Goal: Task Accomplishment & Management: Manage account settings

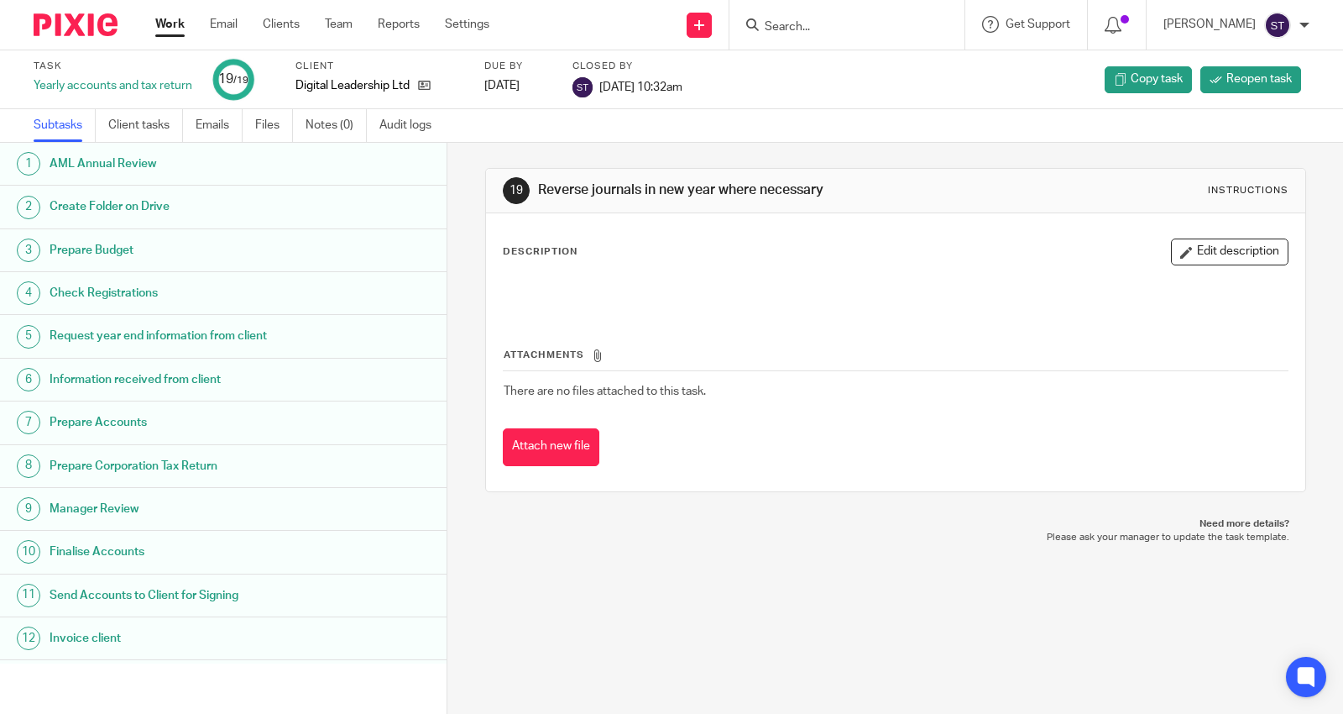
click at [869, 17] on form at bounding box center [852, 24] width 179 height 21
click at [840, 23] on input "Search" at bounding box center [838, 27] width 151 height 15
type input "magnet"
click at [882, 60] on link at bounding box center [883, 72] width 247 height 39
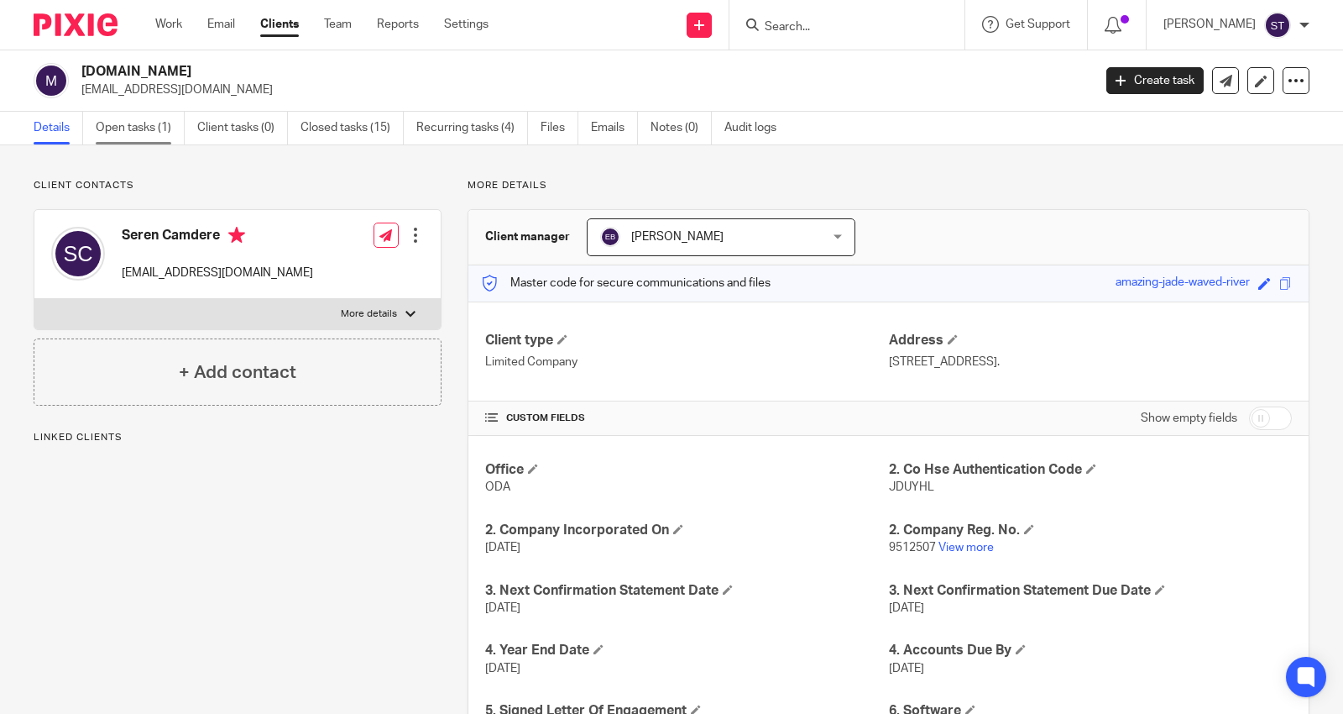
click at [147, 132] on link "Open tasks (1)" at bounding box center [140, 128] width 89 height 33
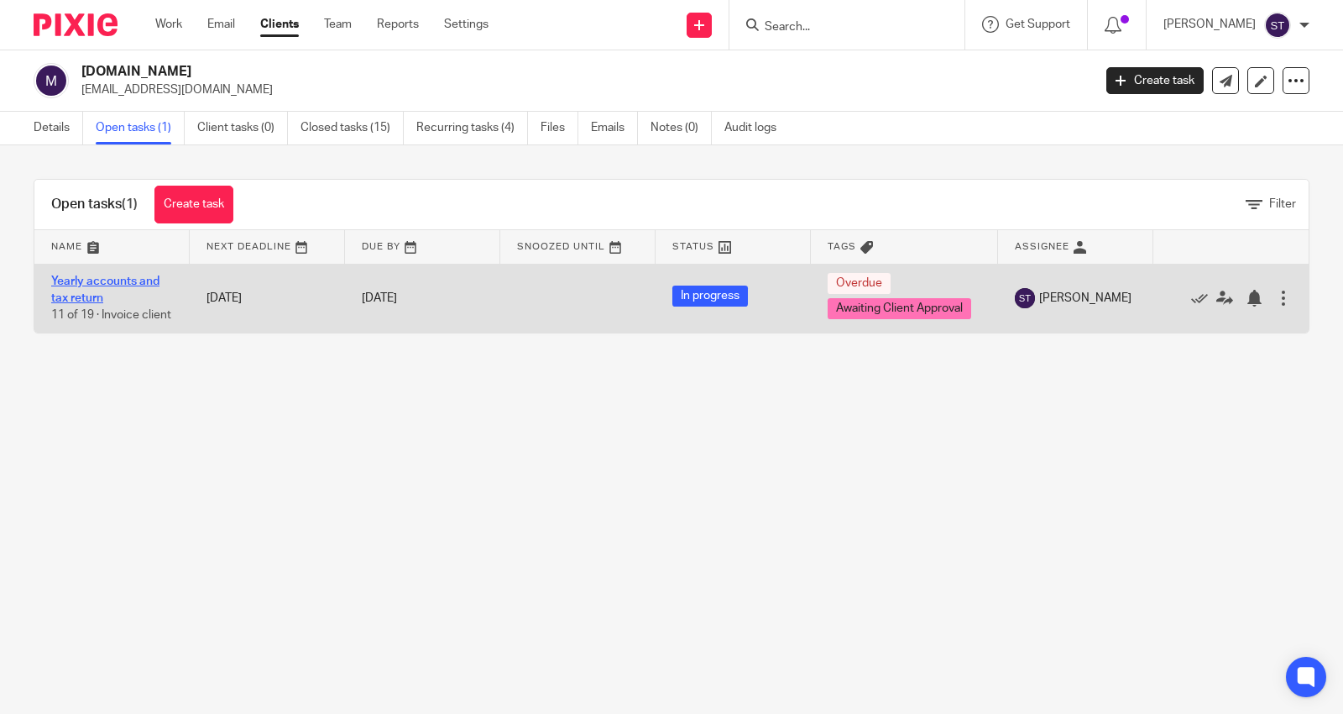
click at [123, 284] on link "Yearly accounts and tax return" at bounding box center [105, 289] width 108 height 29
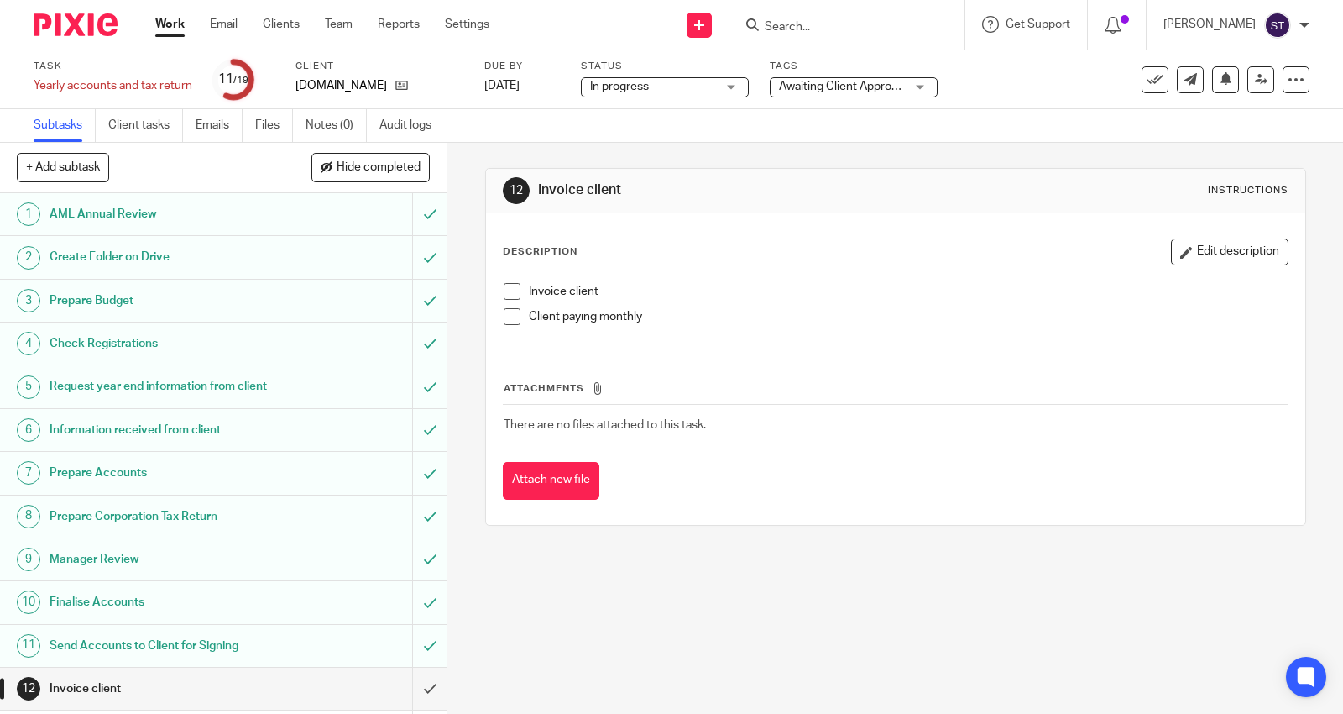
click at [510, 317] on span at bounding box center [512, 316] width 17 height 17
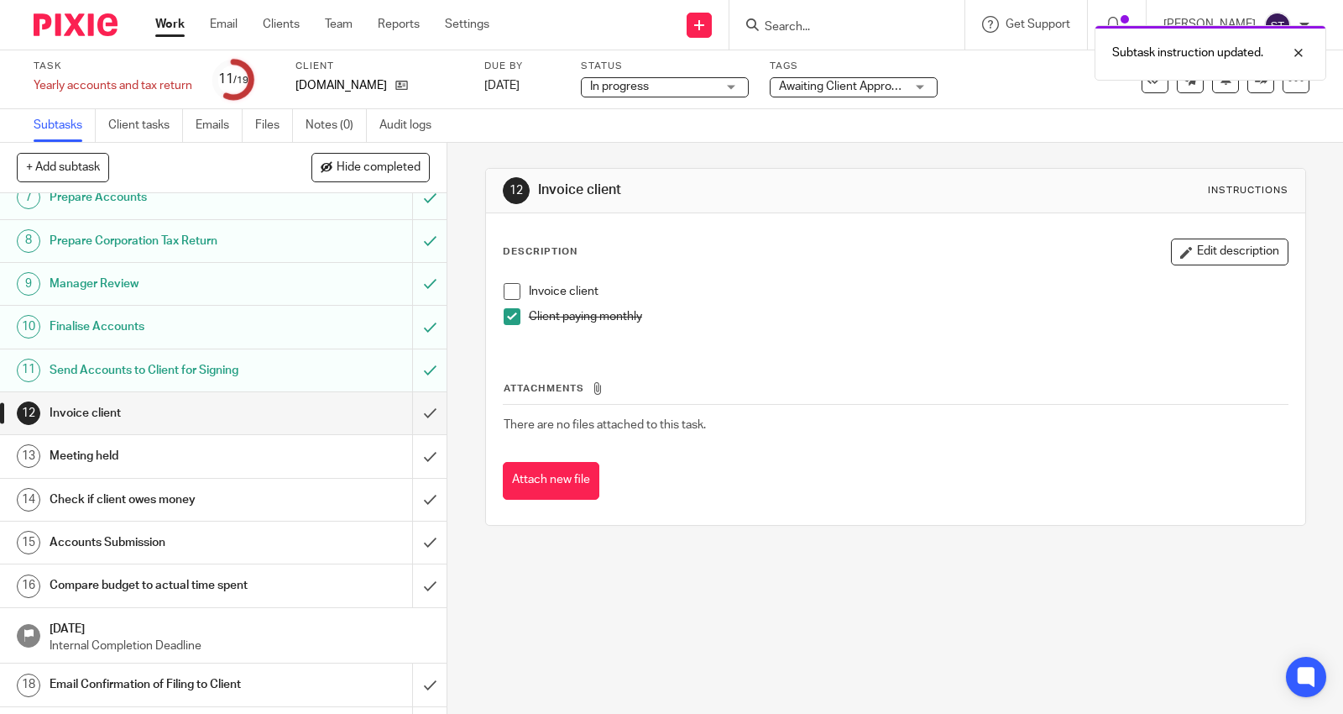
scroll to position [280, 0]
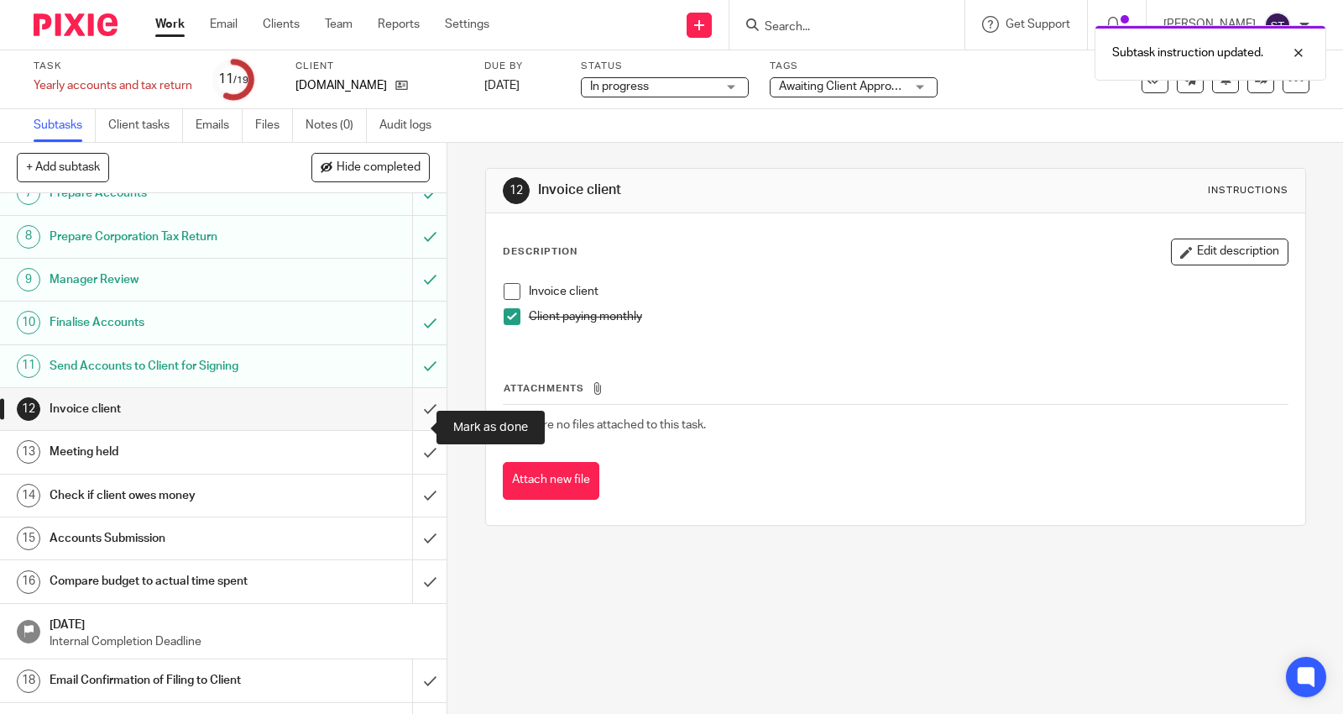
click at [414, 429] on input "submit" at bounding box center [223, 409] width 447 height 42
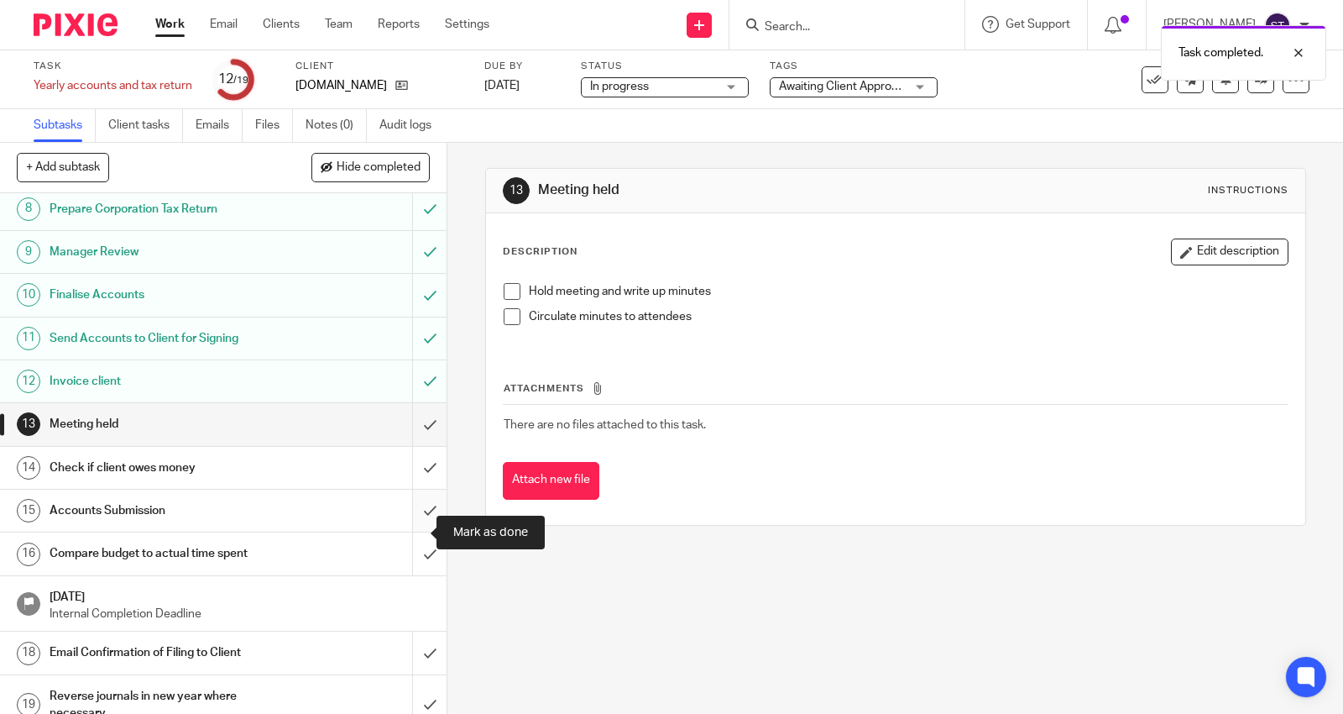
scroll to position [348, 0]
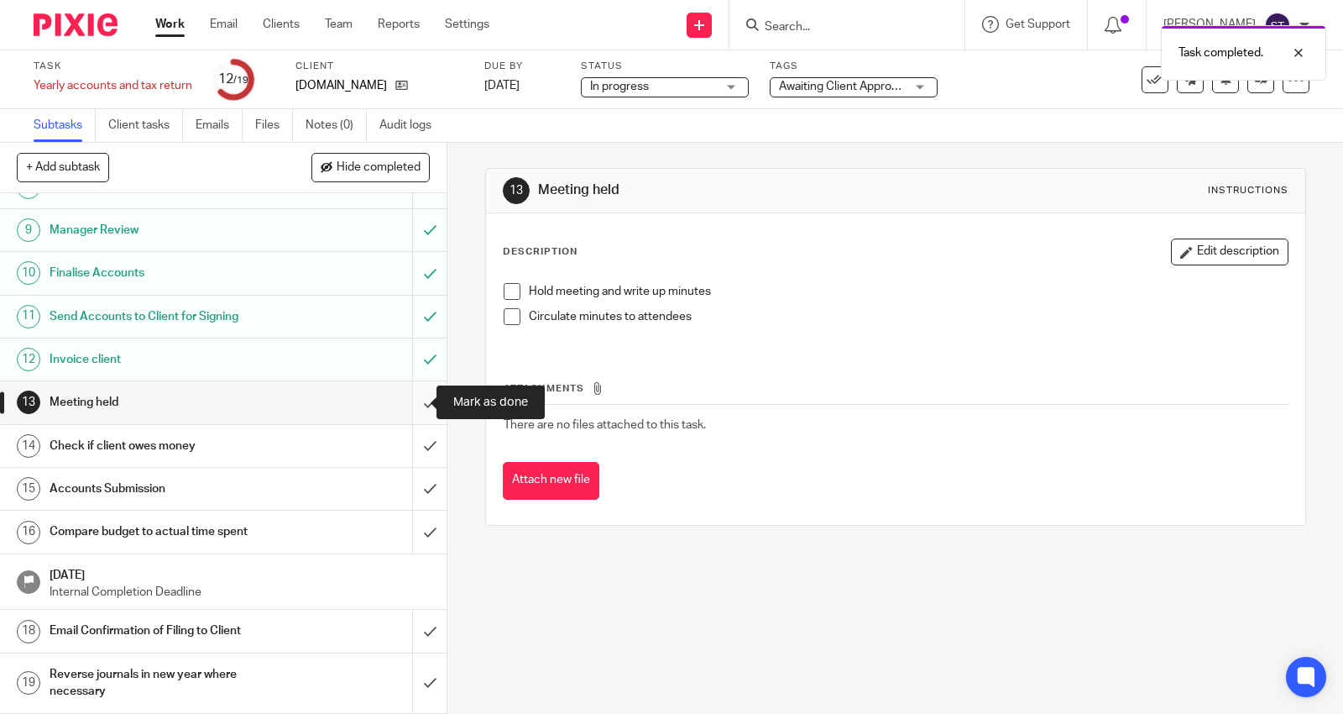
click at [414, 398] on input "submit" at bounding box center [223, 402] width 447 height 42
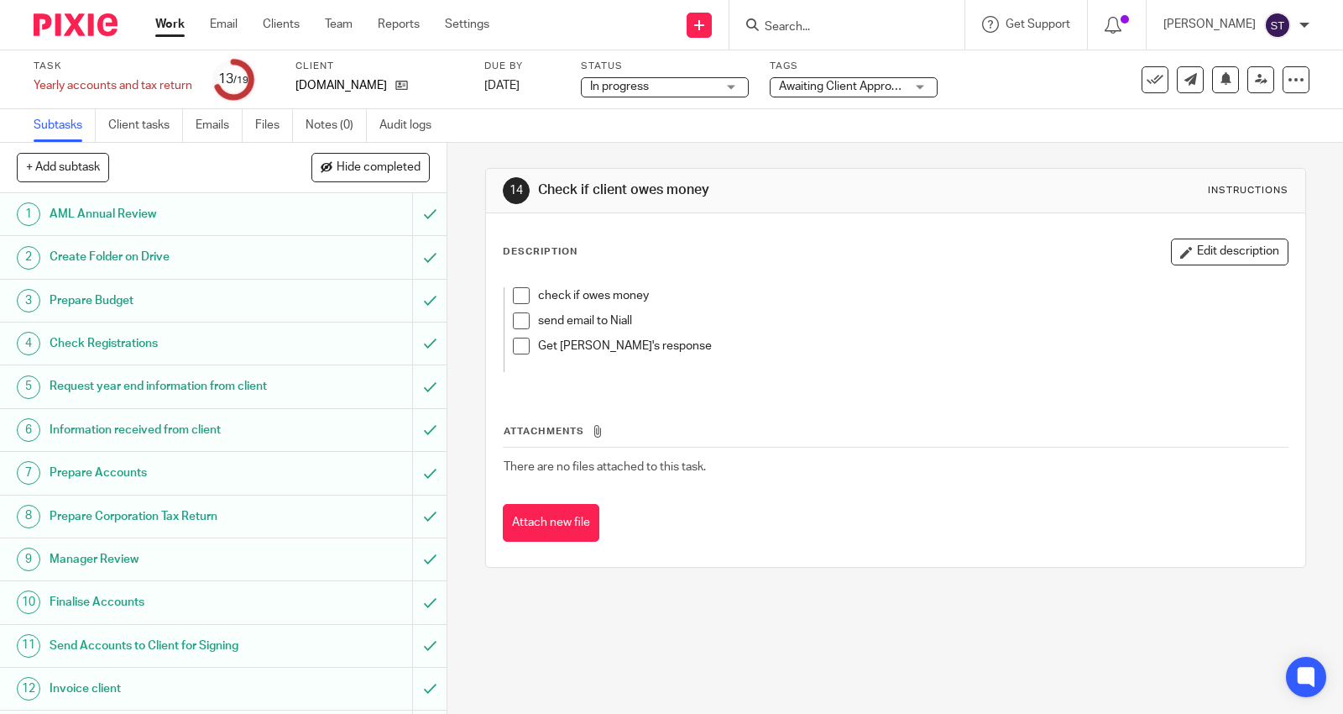
click at [517, 295] on span at bounding box center [521, 295] width 17 height 17
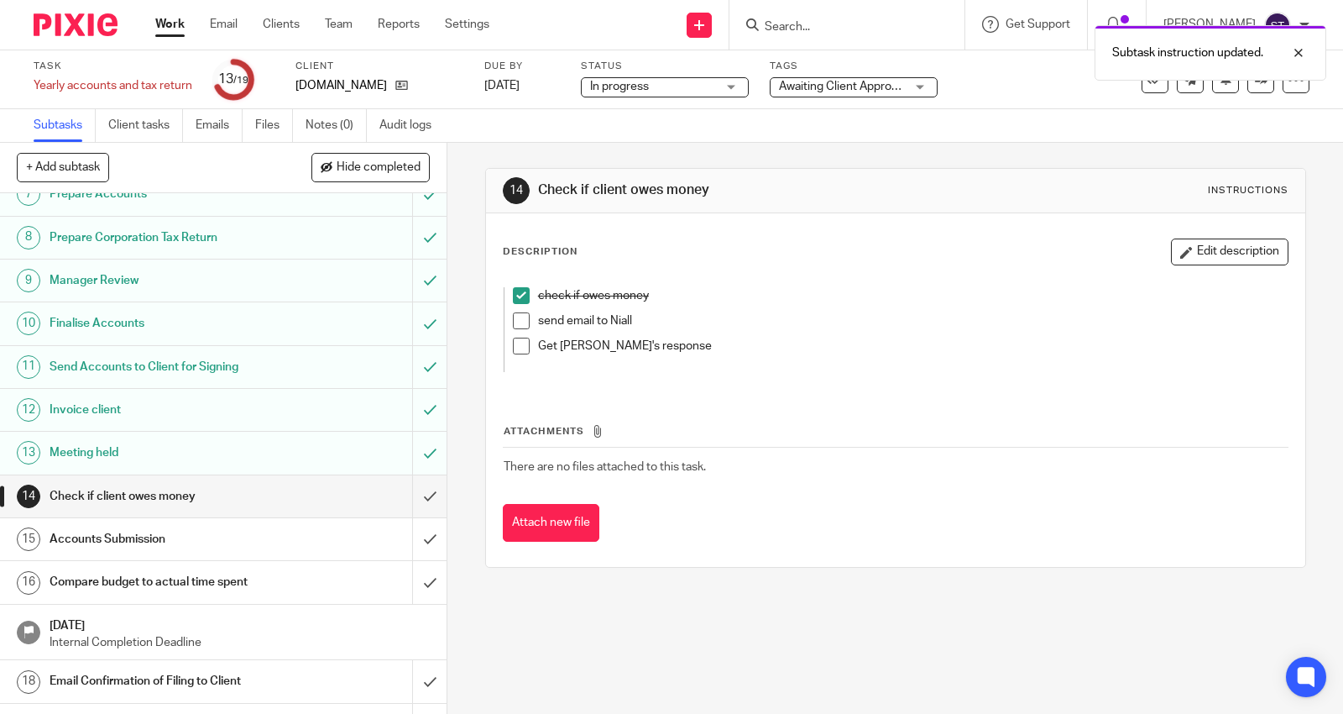
scroll to position [280, 0]
click at [411, 509] on input "submit" at bounding box center [223, 495] width 447 height 42
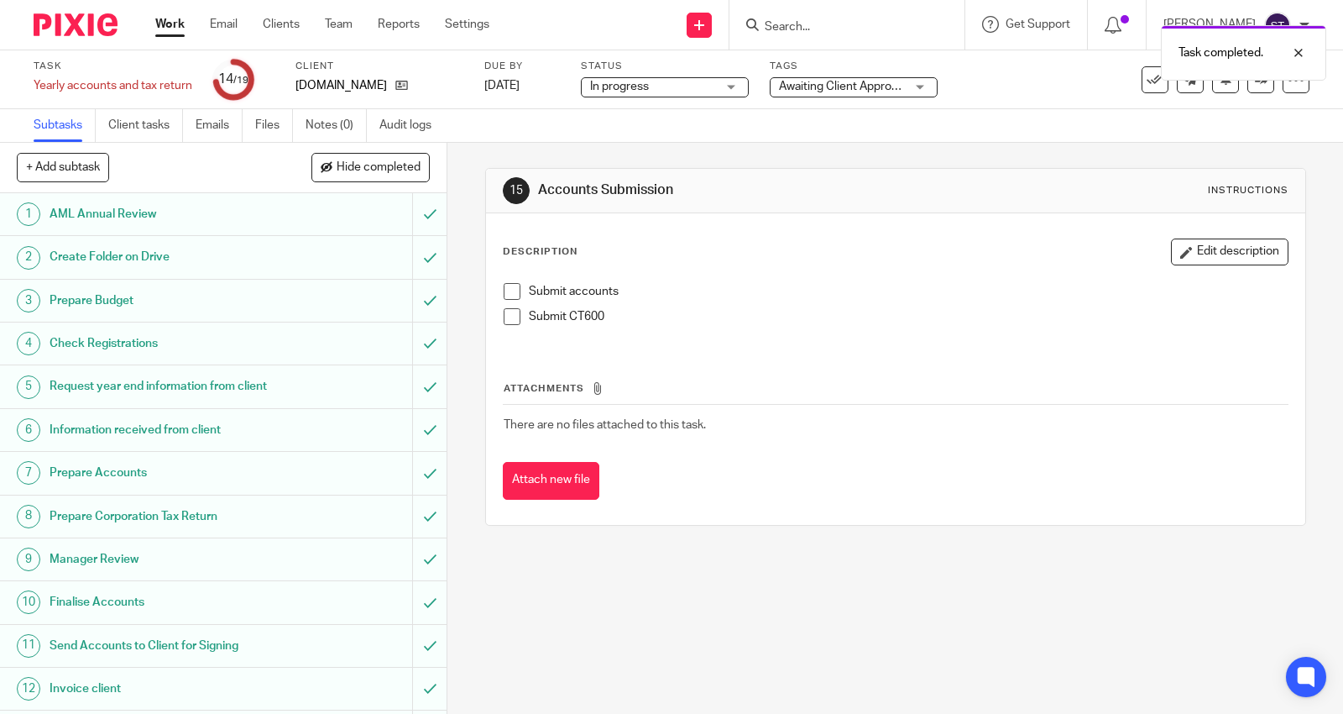
click at [505, 302] on li "Submit accounts" at bounding box center [896, 295] width 784 height 25
drag, startPoint x: 504, startPoint y: 291, endPoint x: 510, endPoint y: 309, distance: 18.6
click at [505, 291] on span at bounding box center [512, 291] width 17 height 17
click at [510, 313] on span at bounding box center [512, 316] width 17 height 17
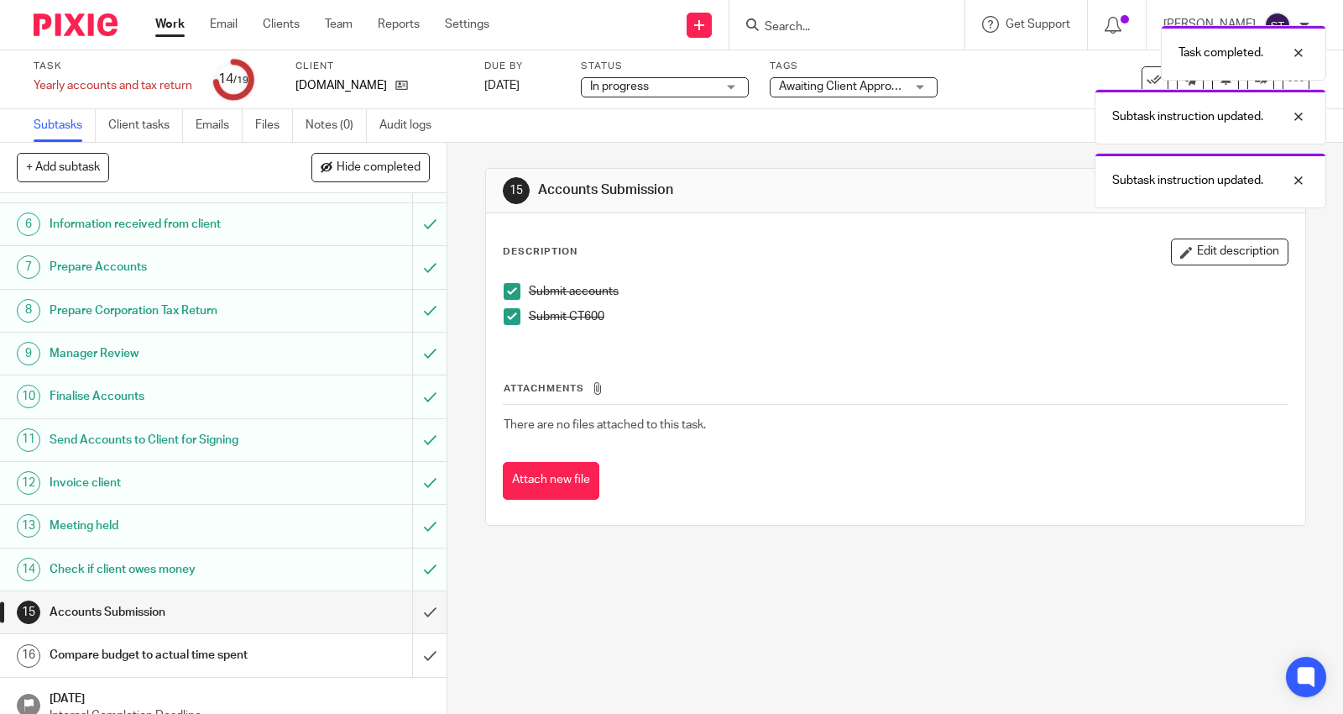
scroll to position [348, 0]
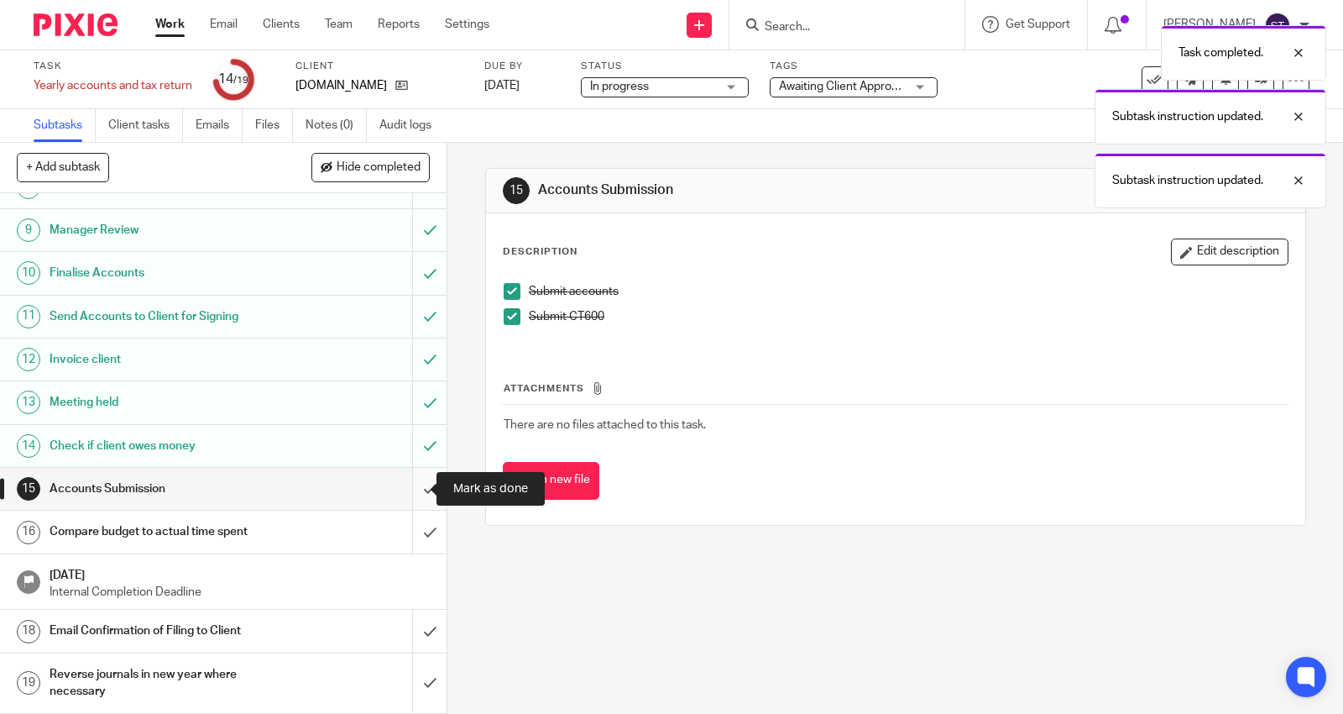
click at [405, 483] on input "submit" at bounding box center [223, 489] width 447 height 42
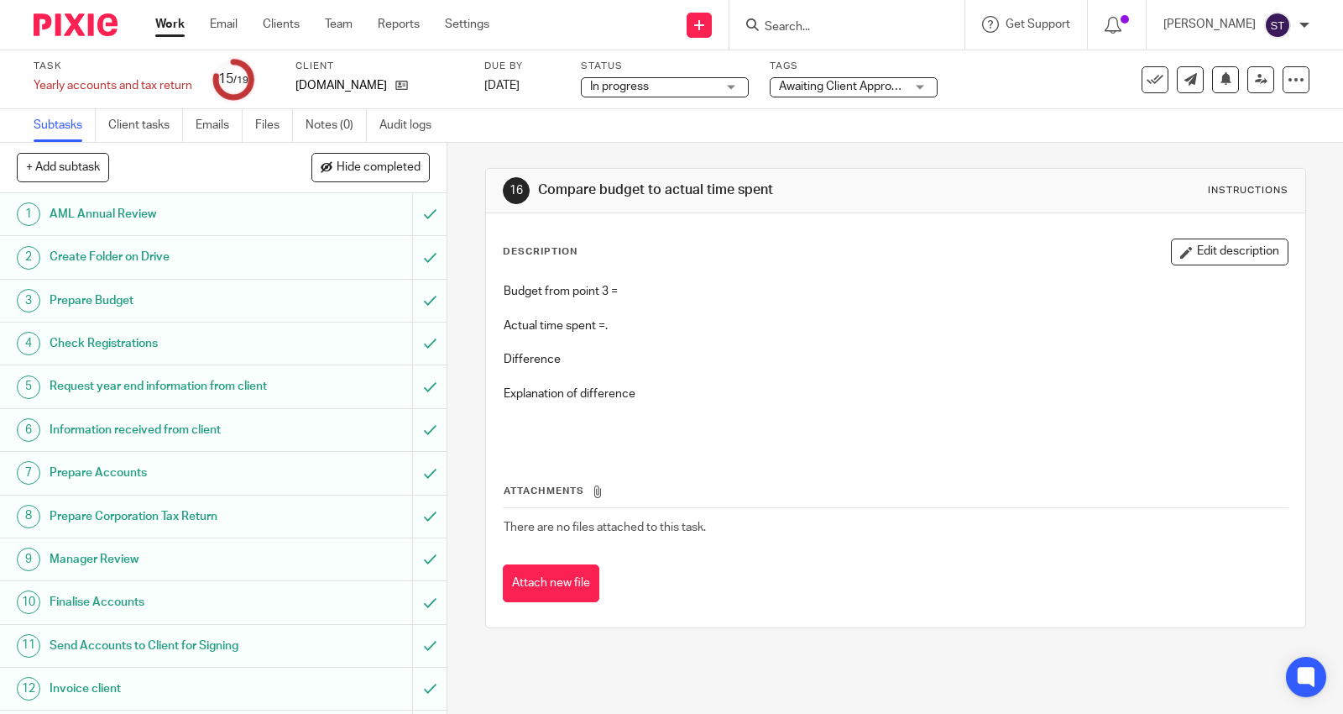
click at [254, 298] on h1 "Prepare Budget" at bounding box center [165, 300] width 231 height 25
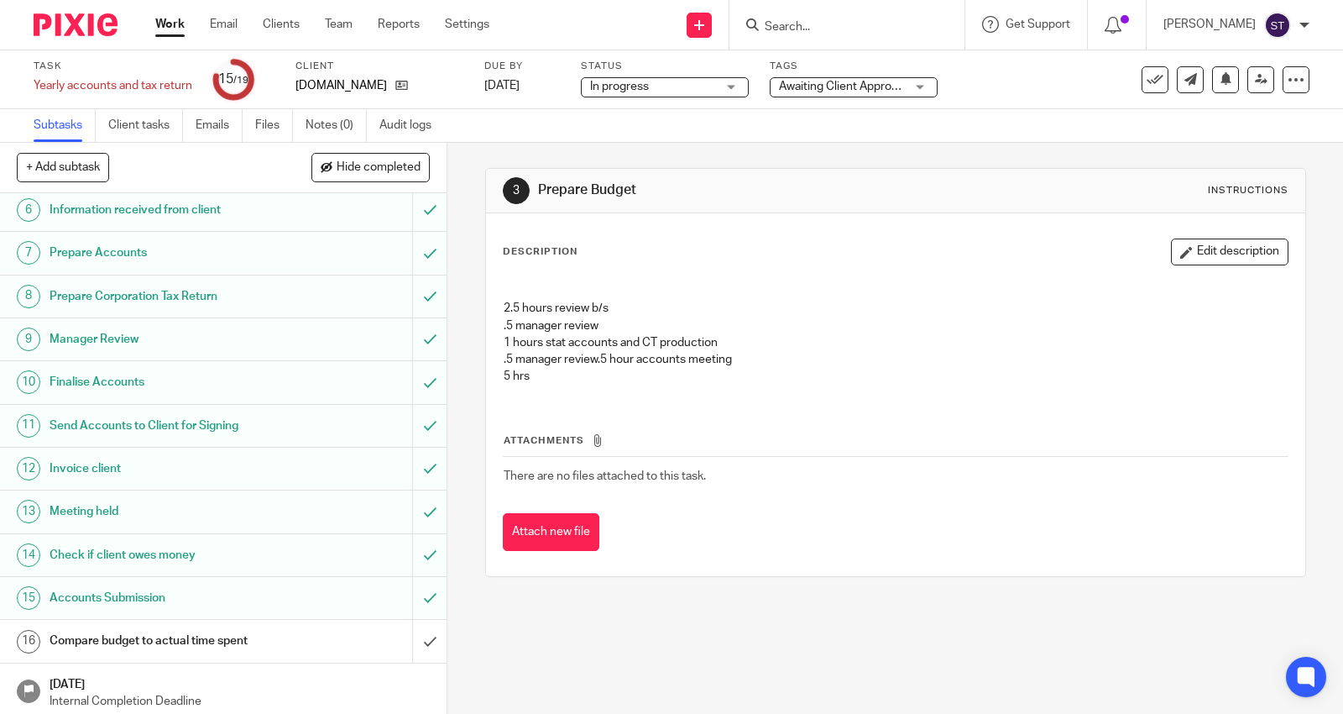
scroll to position [348, 0]
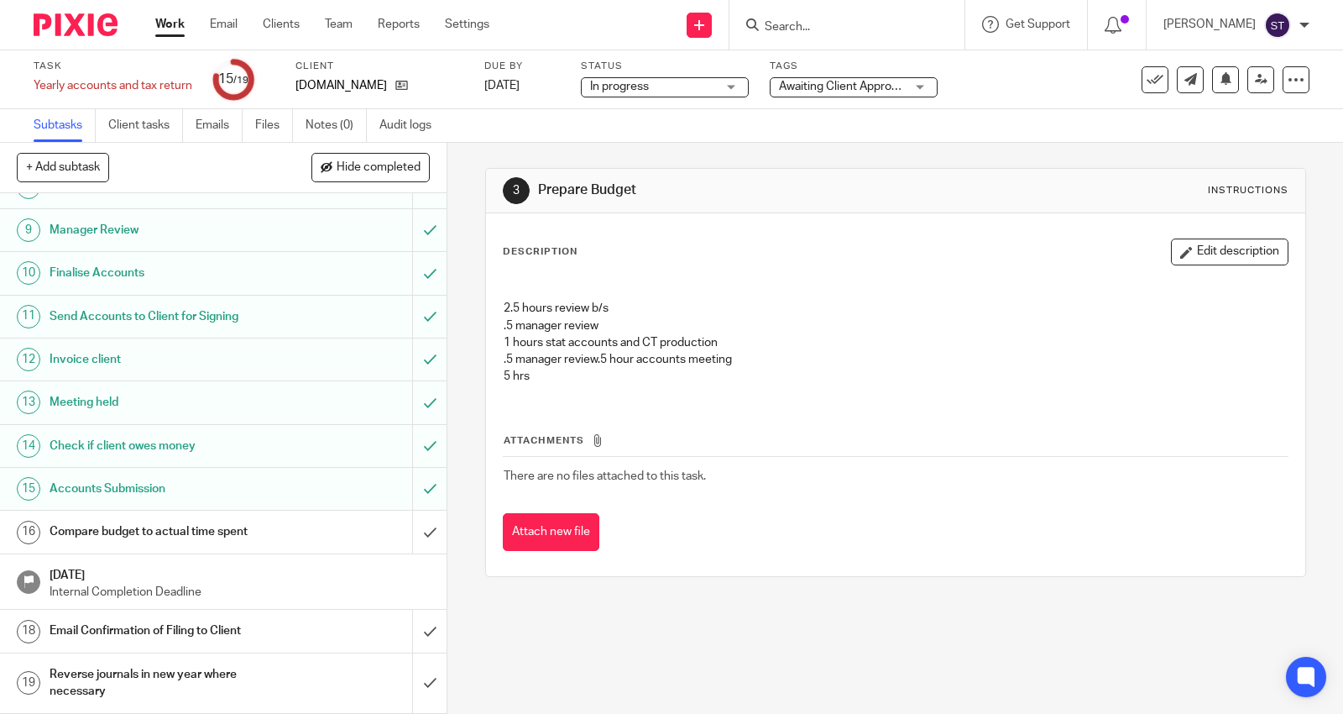
click at [227, 526] on h1 "Compare budget to actual time spent" at bounding box center [165, 531] width 231 height 25
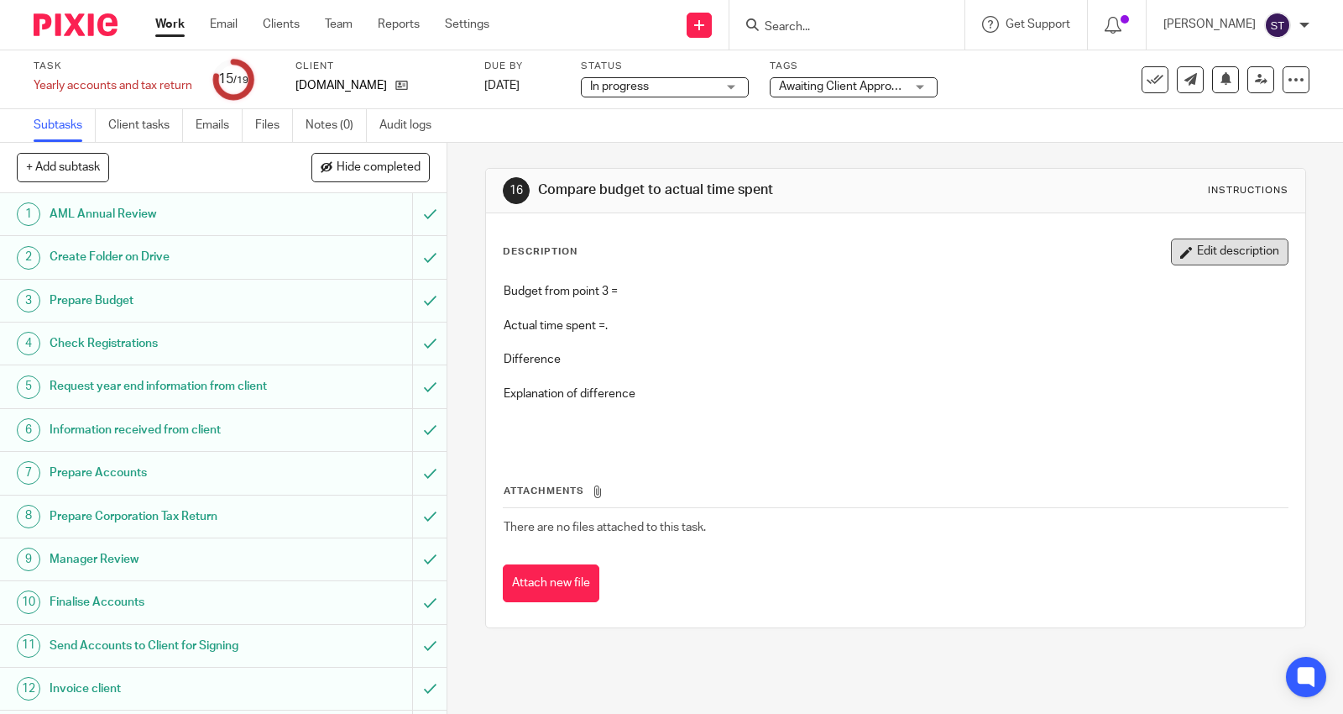
click at [1186, 244] on button "Edit description" at bounding box center [1230, 251] width 118 height 27
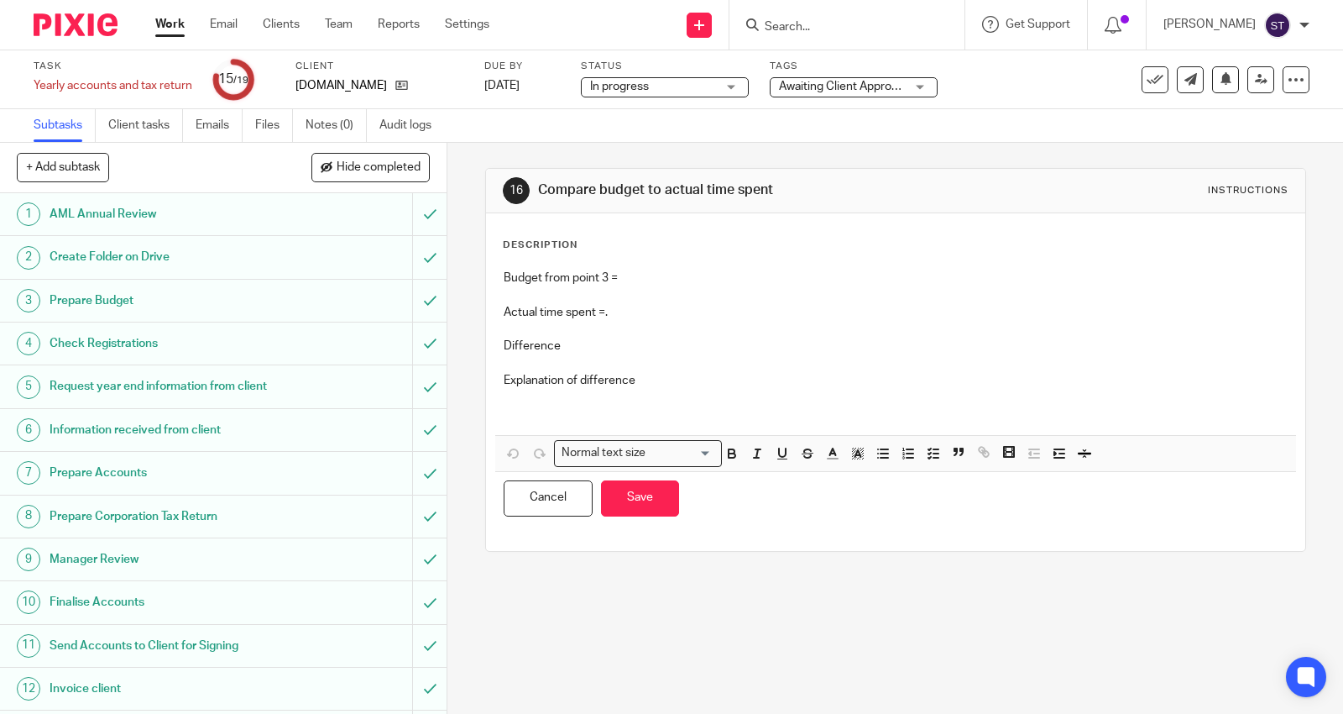
click at [687, 272] on p "Budget from point 3 =" at bounding box center [896, 277] width 784 height 17
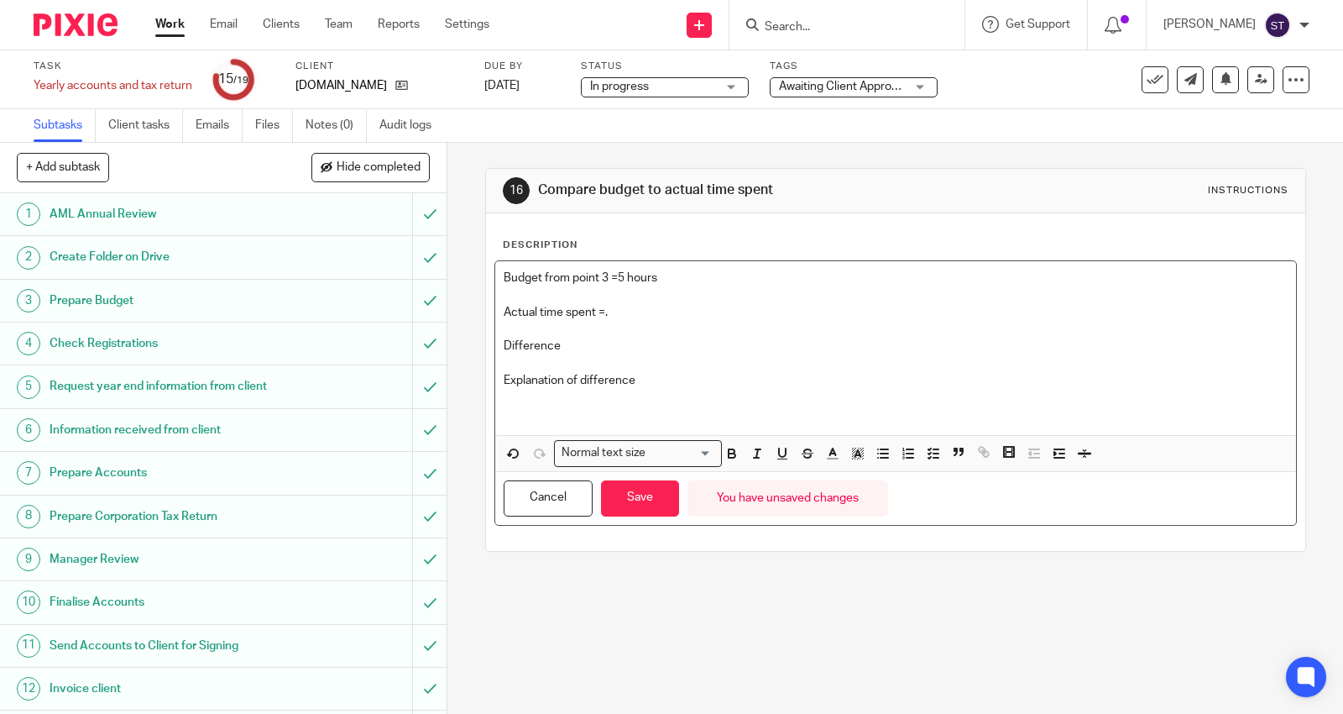
click at [651, 313] on p "Actual time spent =." at bounding box center [896, 312] width 784 height 17
click at [656, 497] on button "Save" at bounding box center [640, 498] width 78 height 36
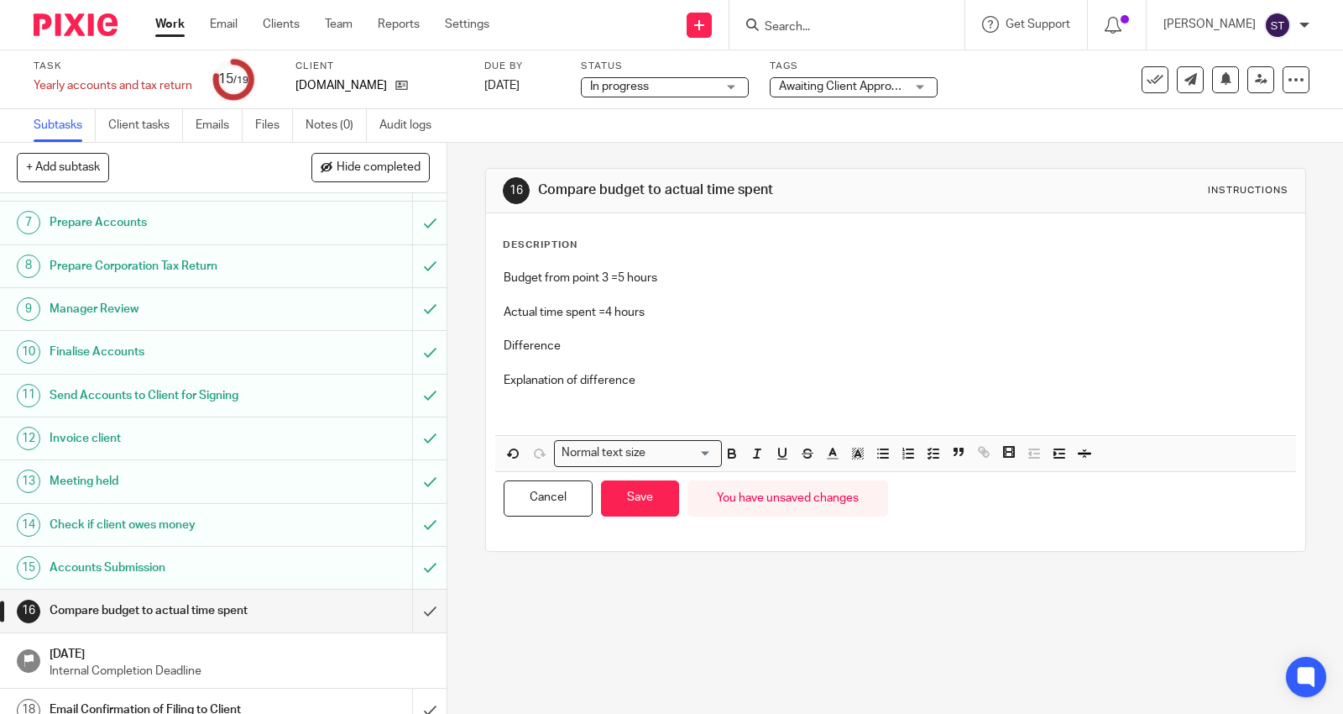
scroll to position [280, 0]
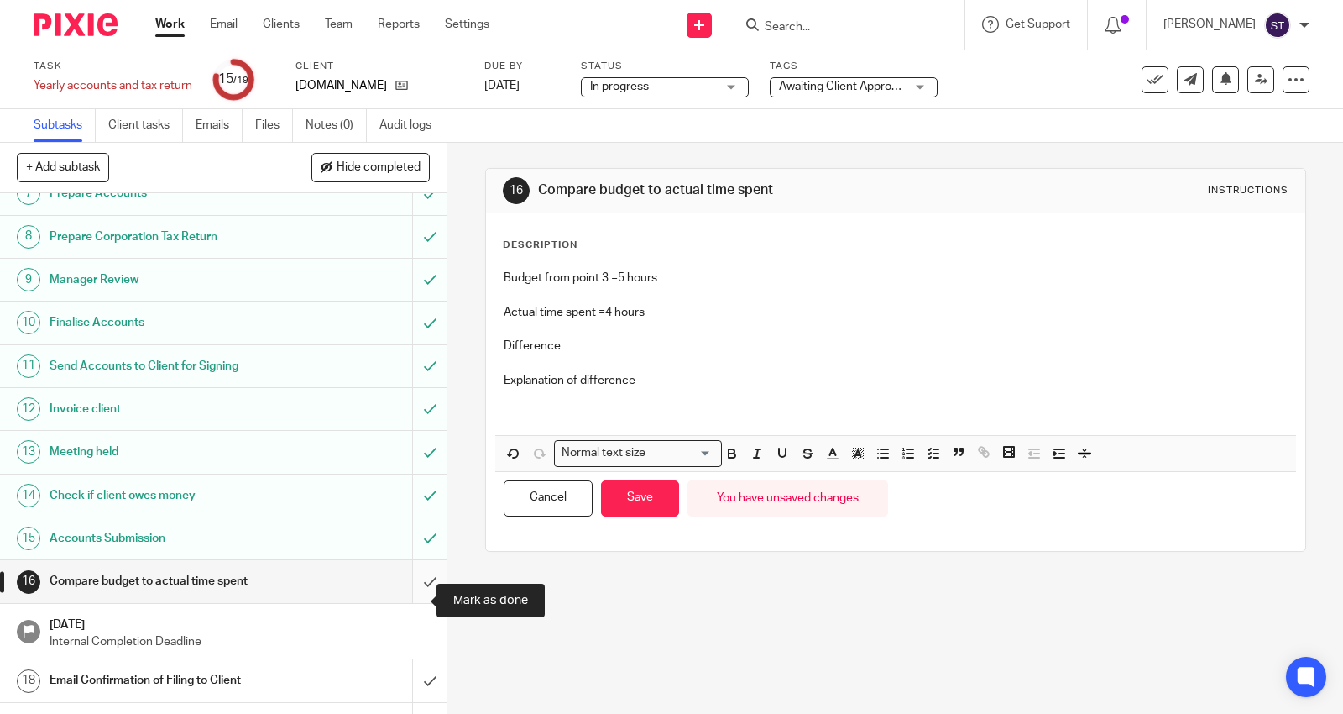
click at [412, 594] on input "submit" at bounding box center [223, 581] width 447 height 42
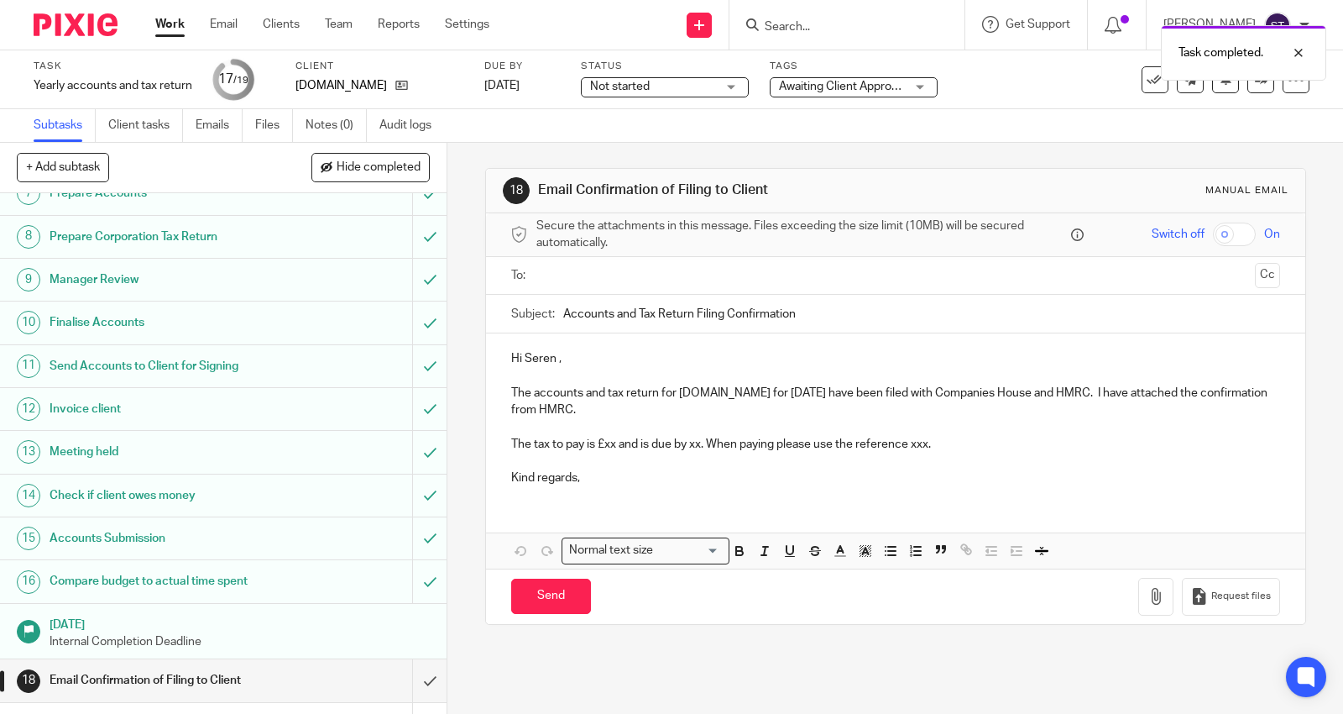
scroll to position [348, 0]
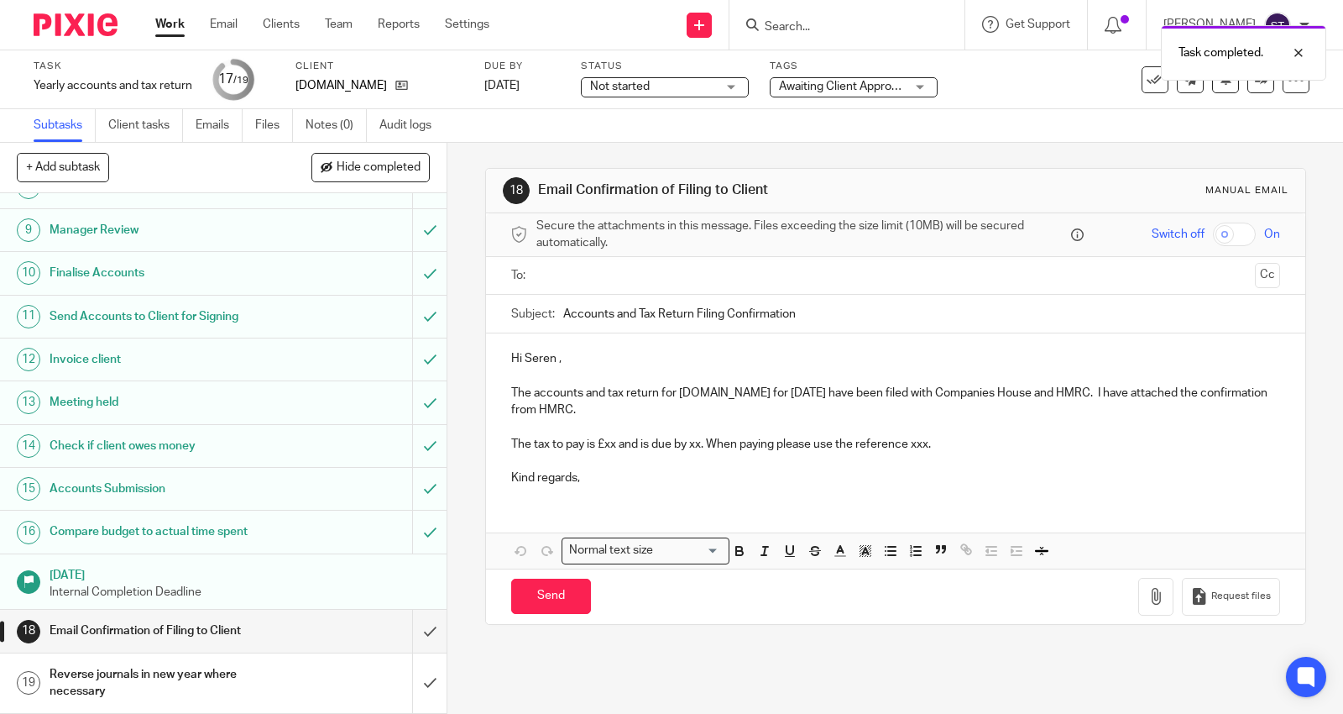
click at [592, 275] on input "text" at bounding box center [894, 275] width 705 height 19
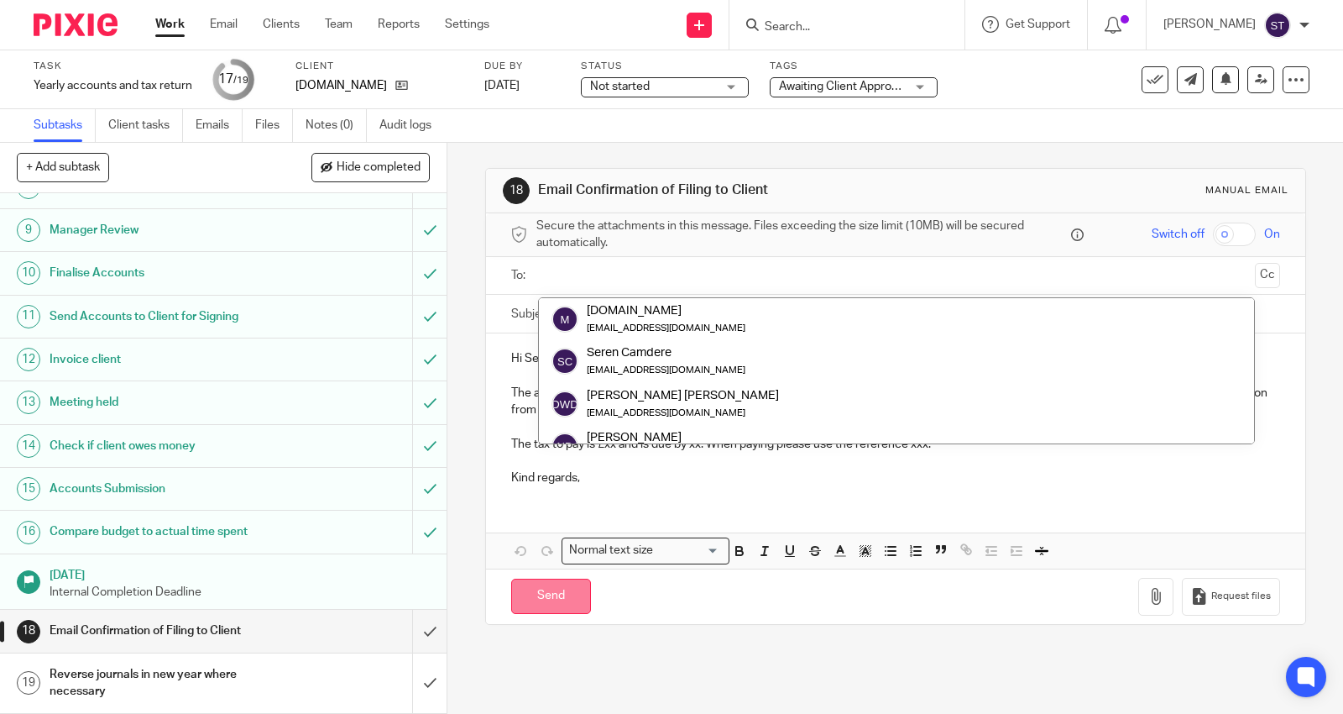
scroll to position [84, 0]
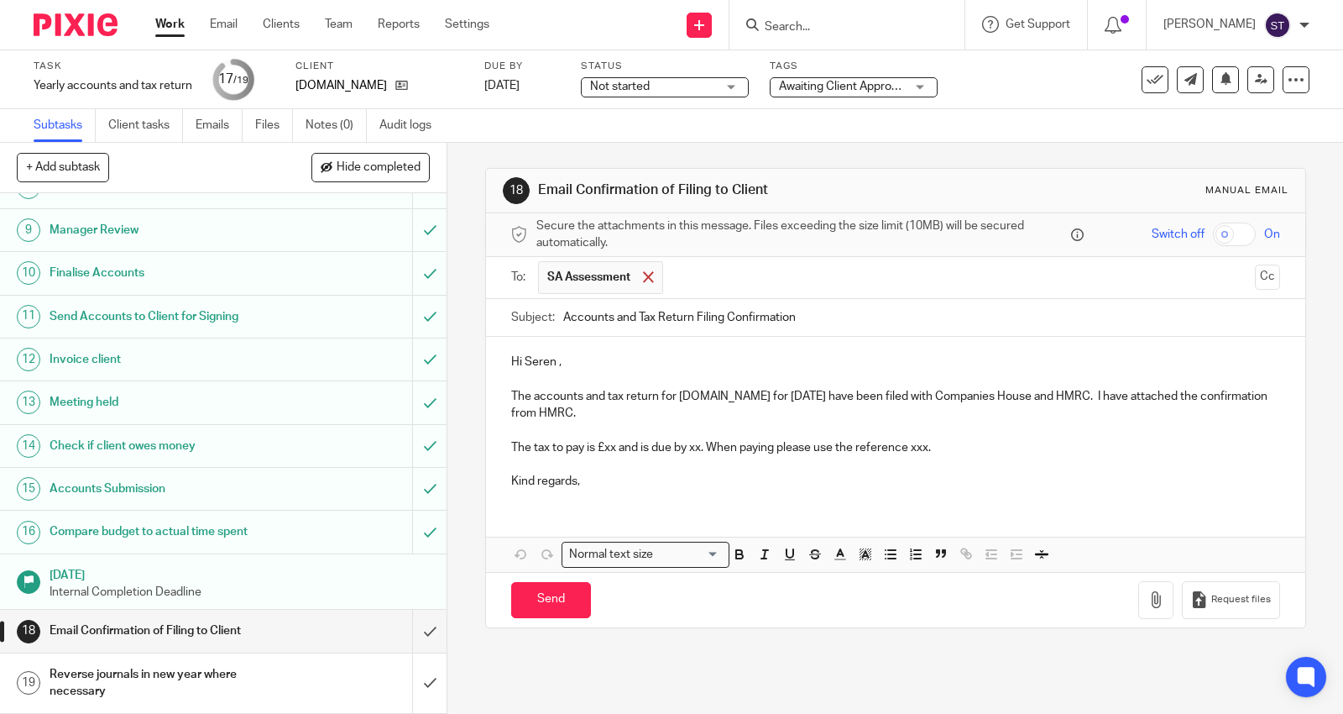
click at [648, 277] on span at bounding box center [648, 276] width 11 height 11
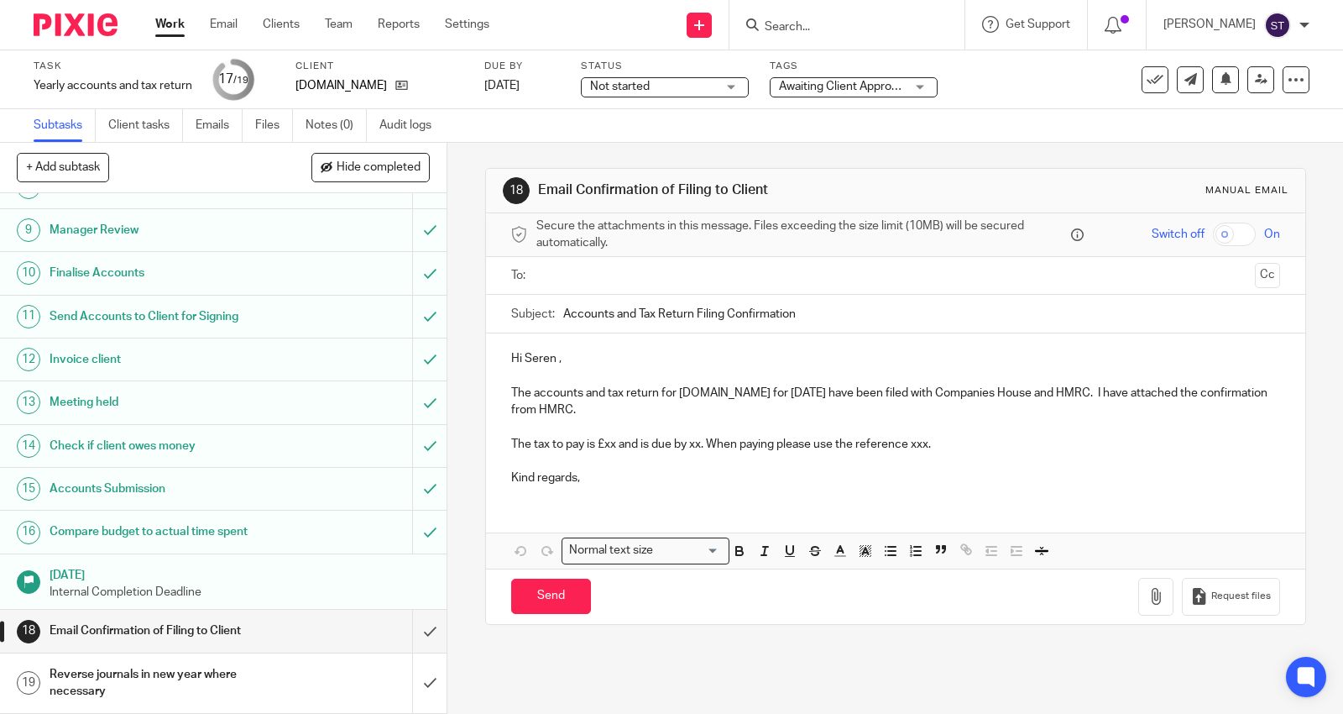
click at [659, 274] on input "text" at bounding box center [894, 275] width 705 height 19
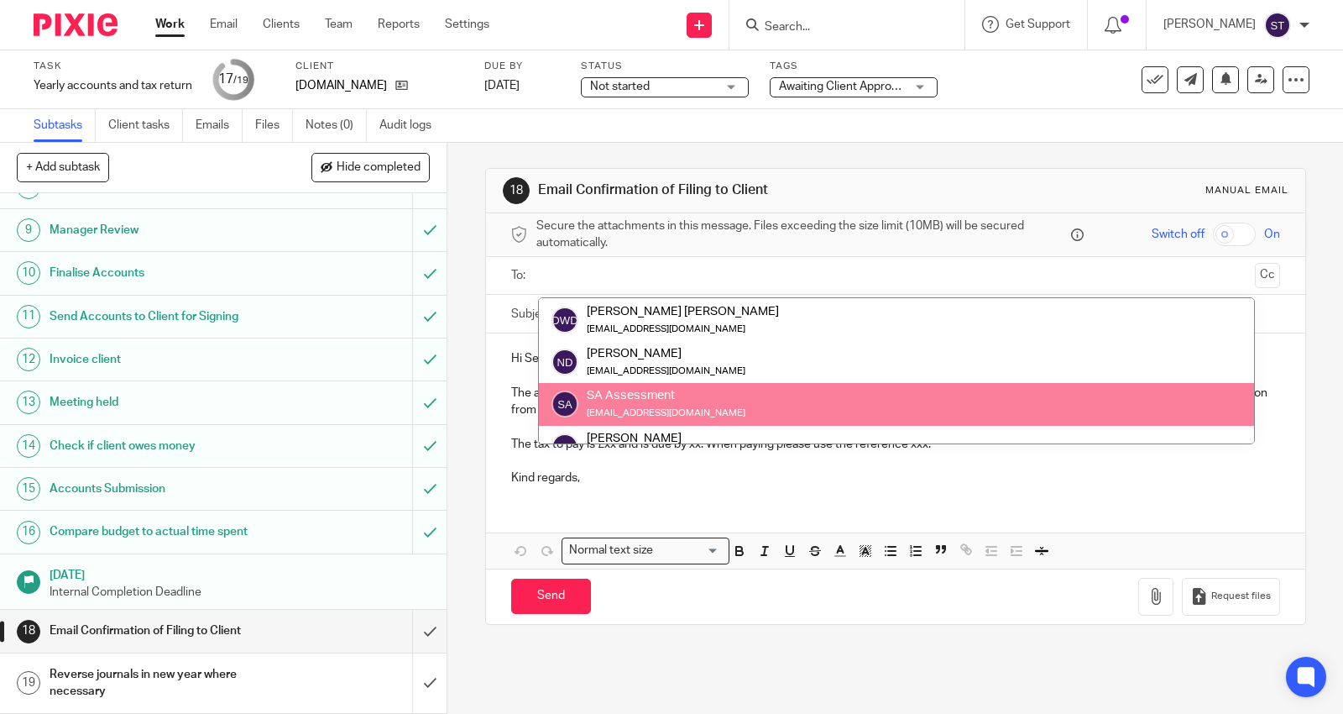
paste input "vincent.uriot@magnet.me"
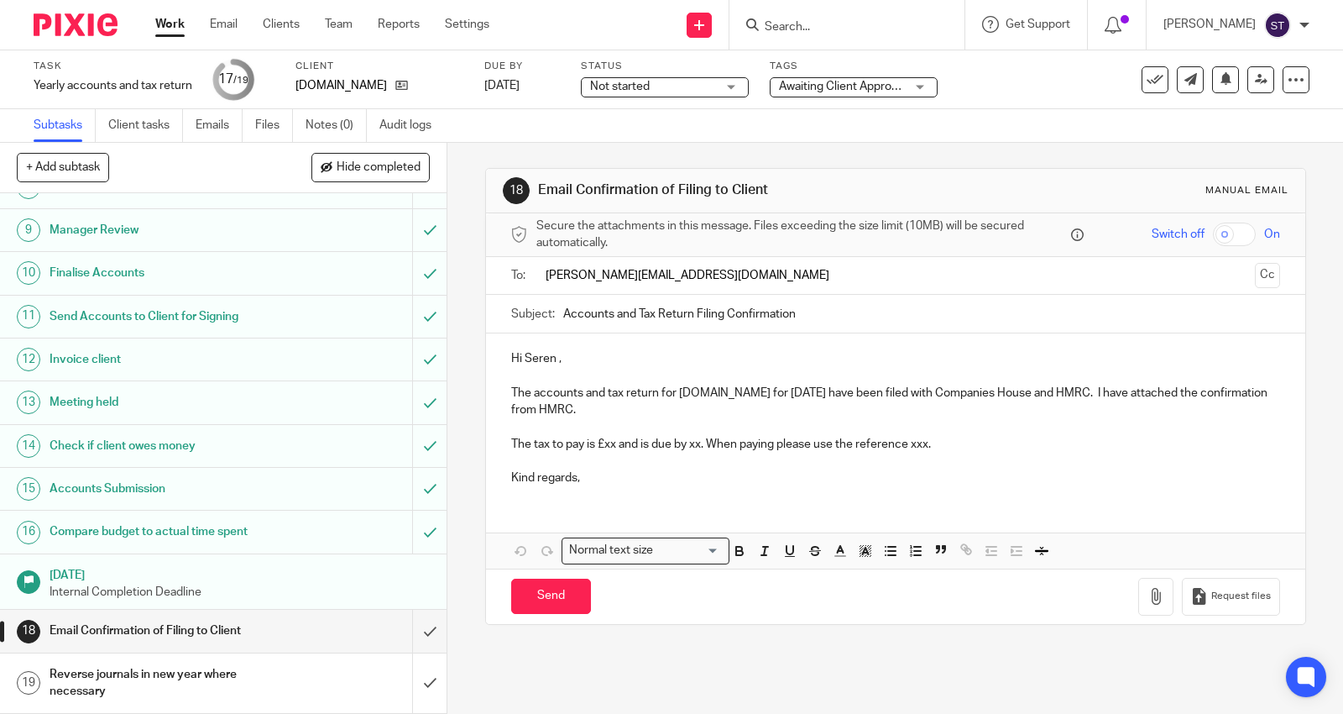
scroll to position [0, 0]
type input "vincent.uriot@magnet.me"
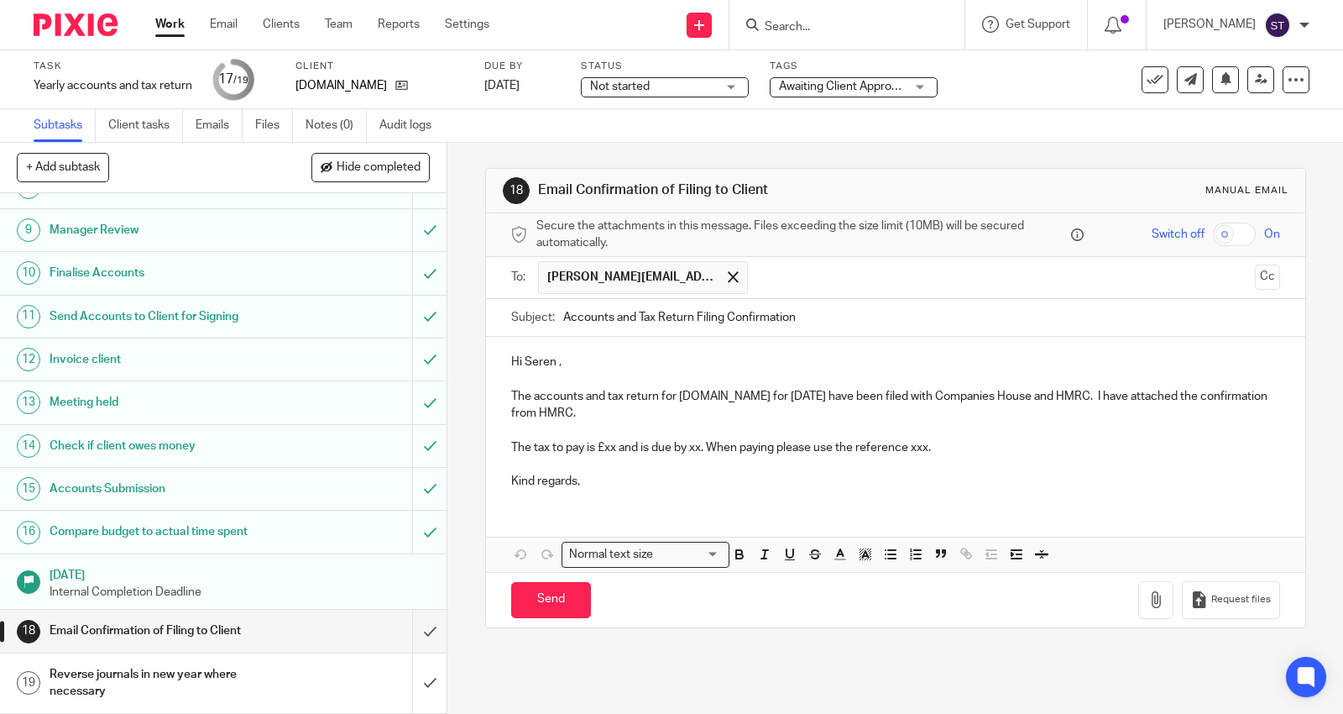
click at [636, 359] on p "Hi Seren ," at bounding box center [895, 361] width 769 height 17
drag, startPoint x: 551, startPoint y: 363, endPoint x: 515, endPoint y: 366, distance: 35.4
click at [516, 366] on p "Hi Seren ," at bounding box center [895, 361] width 769 height 17
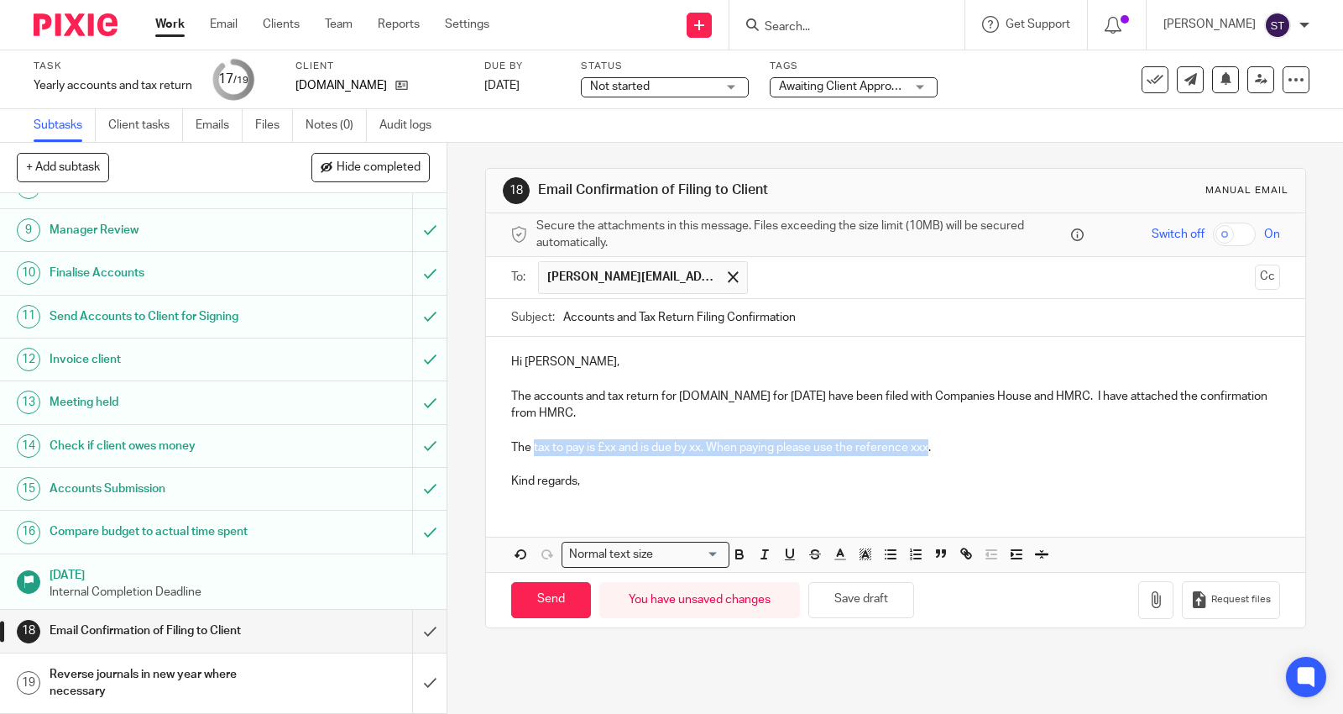
drag, startPoint x: 529, startPoint y: 448, endPoint x: 927, endPoint y: 447, distance: 397.9
click at [927, 447] on p "The tax to pay is £xx and is due by xx. When paying please use the reference xx…" at bounding box center [895, 447] width 769 height 17
click at [664, 480] on p "Kind regards," at bounding box center [895, 481] width 769 height 17
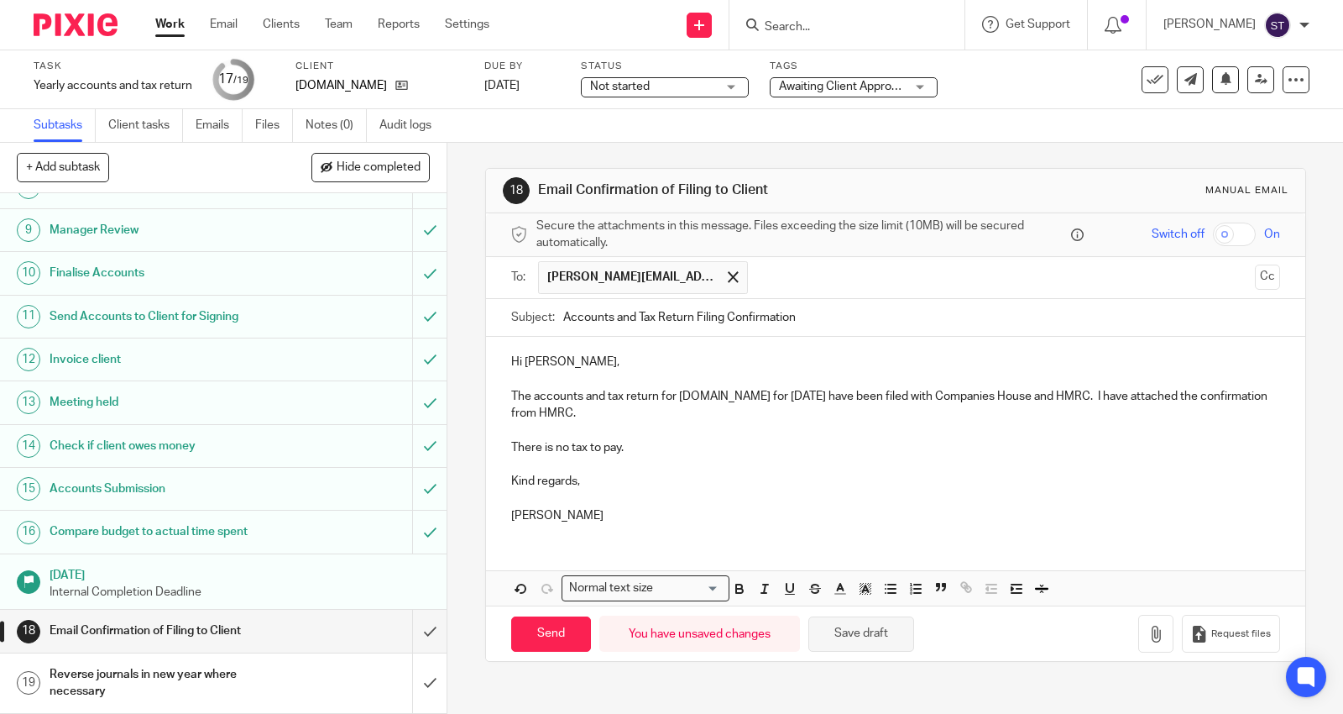
click at [870, 632] on button "Save draft" at bounding box center [861, 634] width 106 height 36
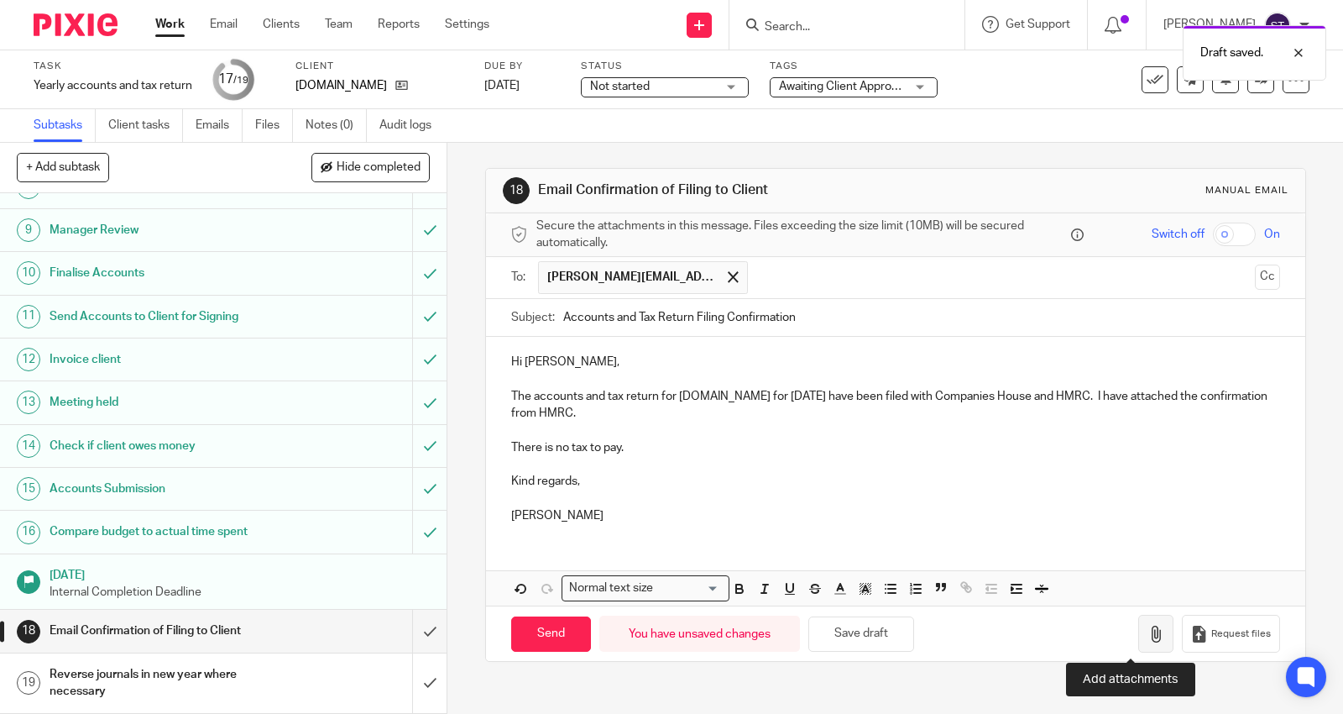
click at [1148, 634] on icon "button" at bounding box center [1156, 633] width 17 height 17
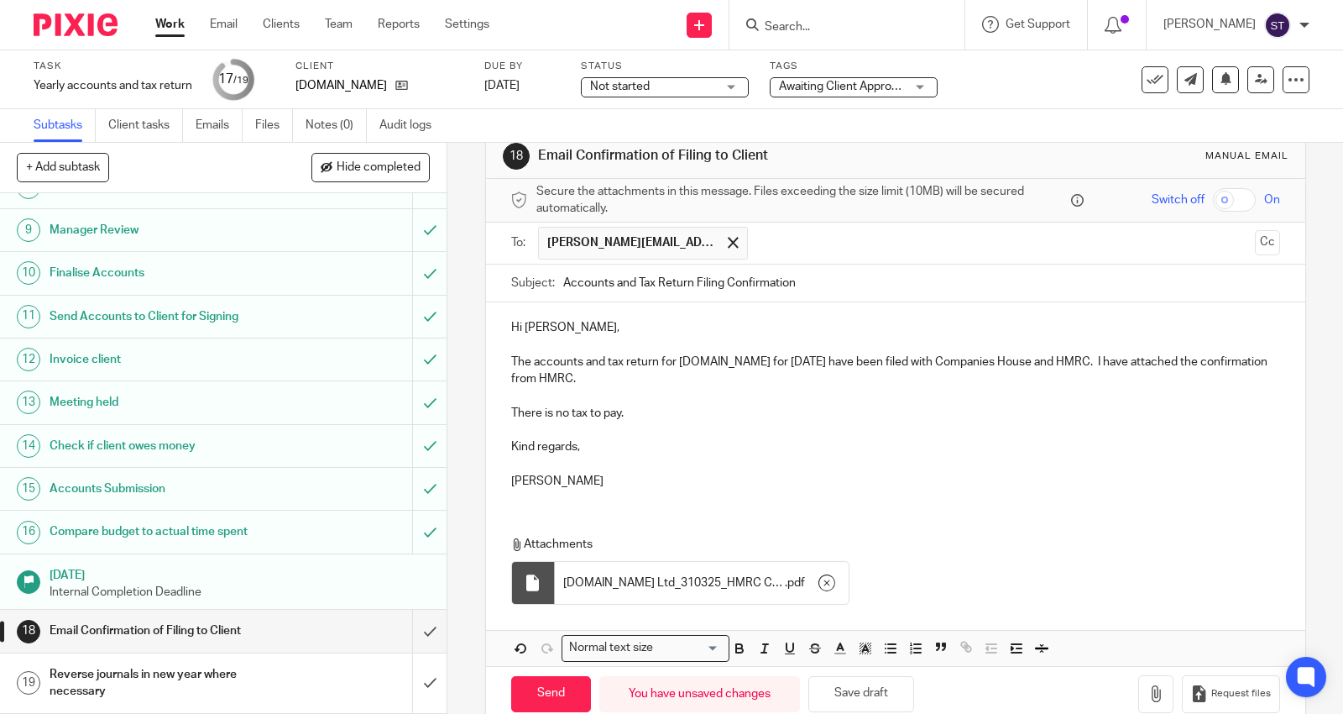
scroll to position [70, 0]
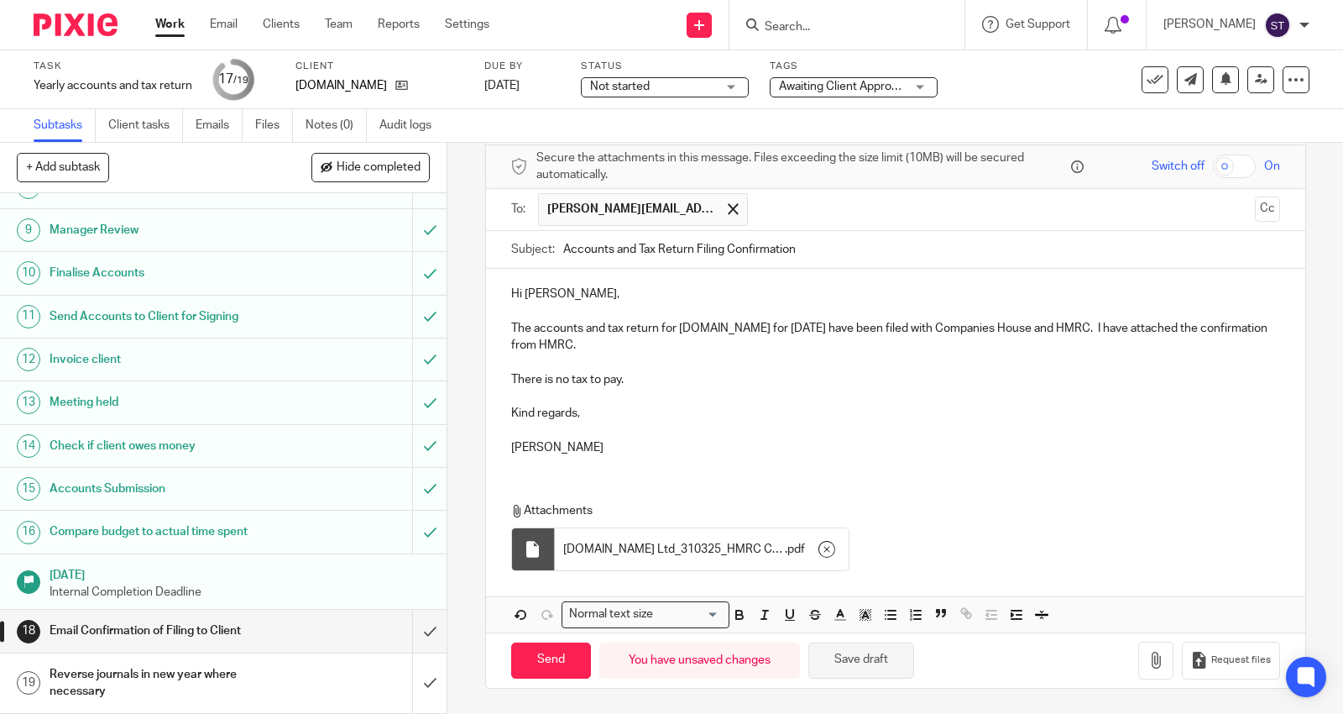
click at [853, 647] on button "Save draft" at bounding box center [861, 660] width 106 height 36
click at [564, 670] on input "Send" at bounding box center [551, 660] width 80 height 36
type input "Sent"
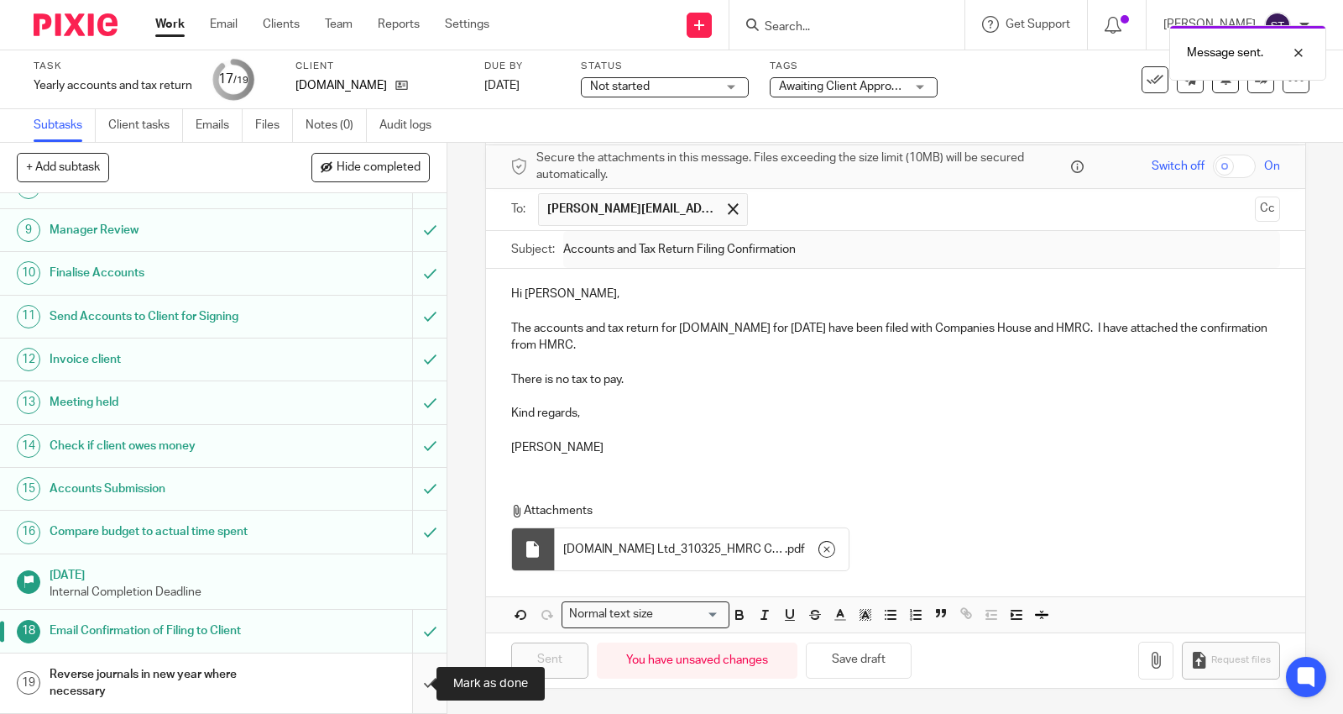
click at [414, 680] on input "submit" at bounding box center [223, 683] width 447 height 60
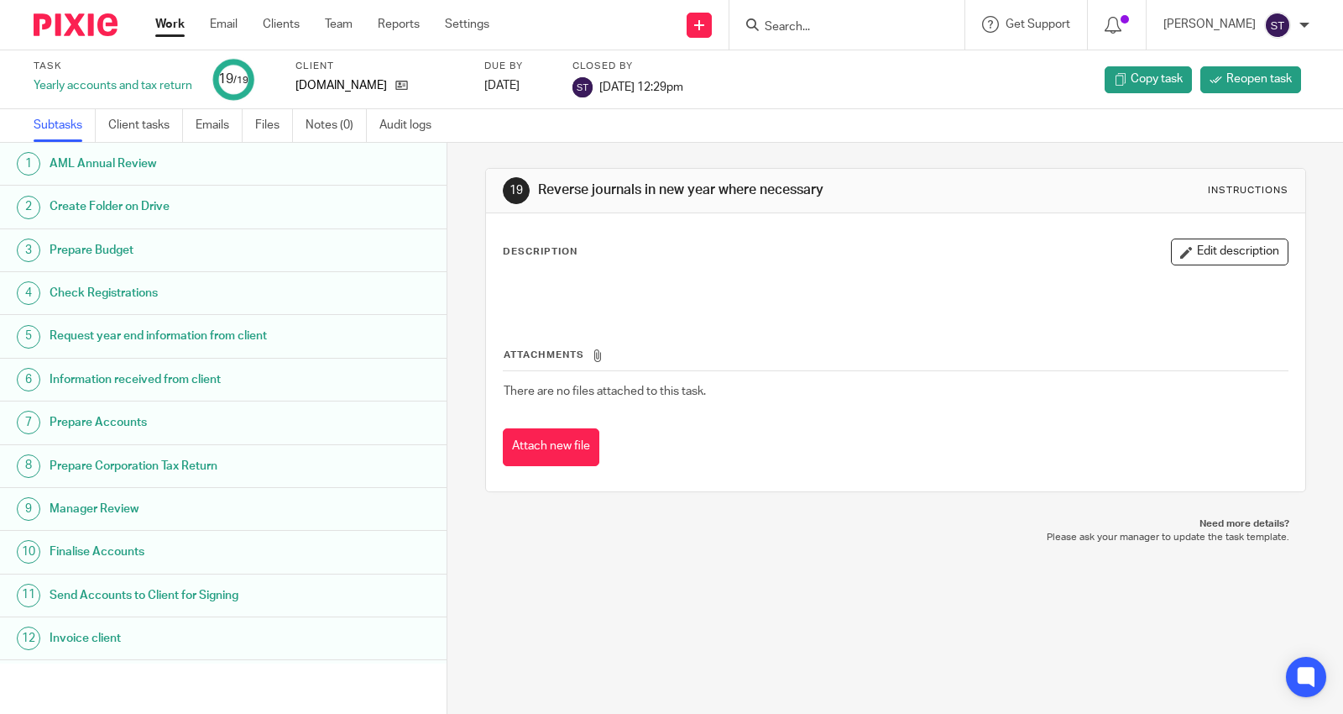
click at [807, 32] on input "Search" at bounding box center [838, 27] width 151 height 15
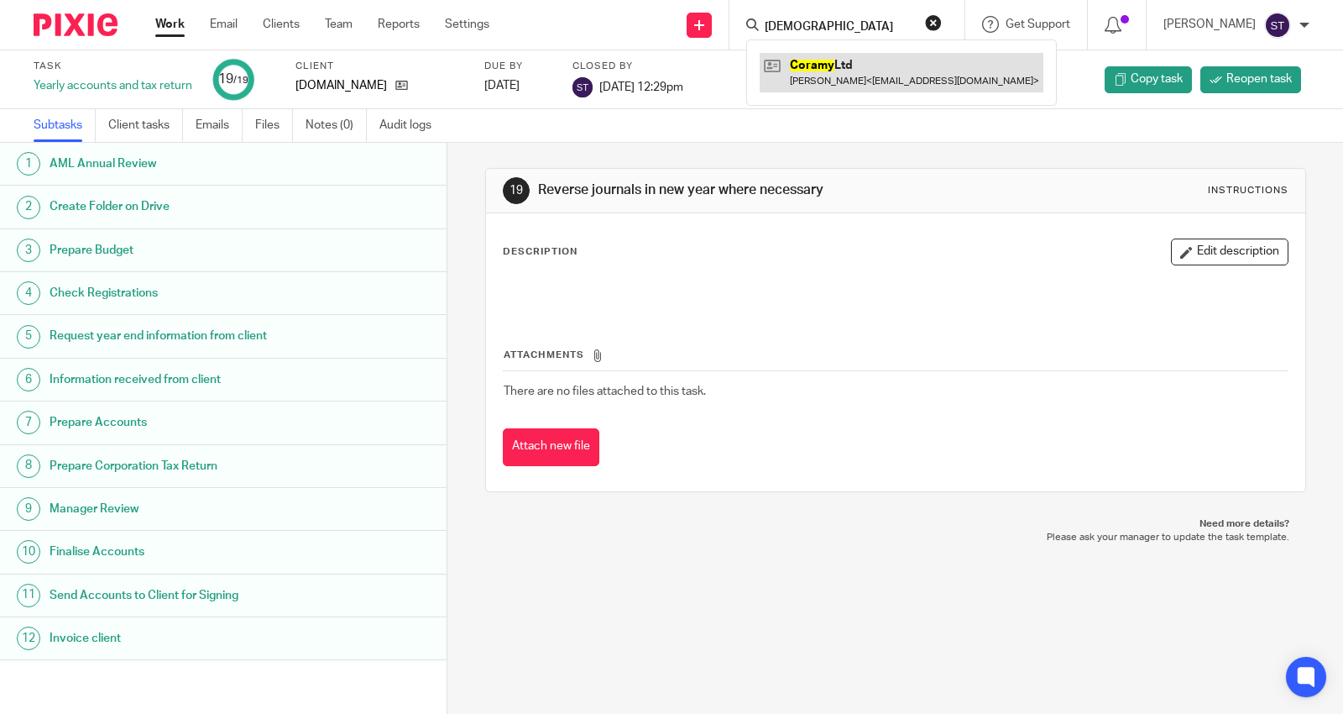
type input "coramy"
click at [888, 76] on link at bounding box center [902, 72] width 284 height 39
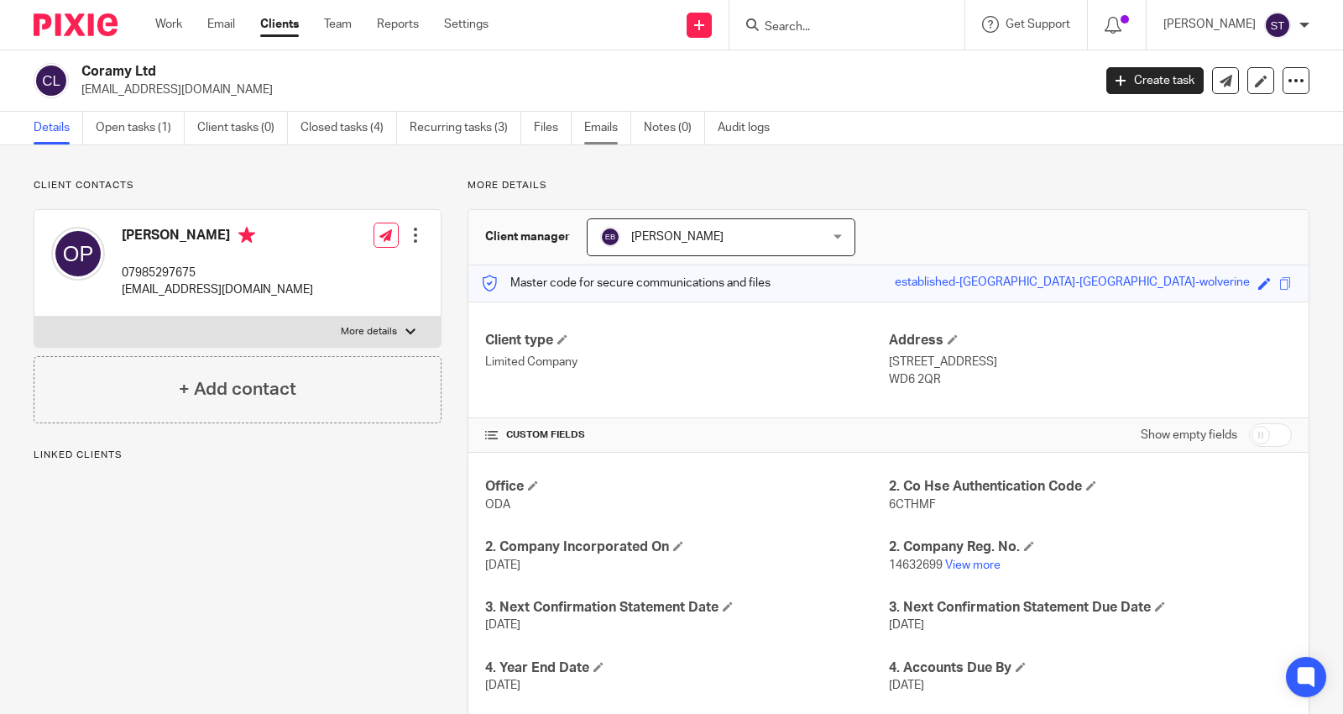
click at [601, 129] on link "Emails" at bounding box center [607, 128] width 47 height 33
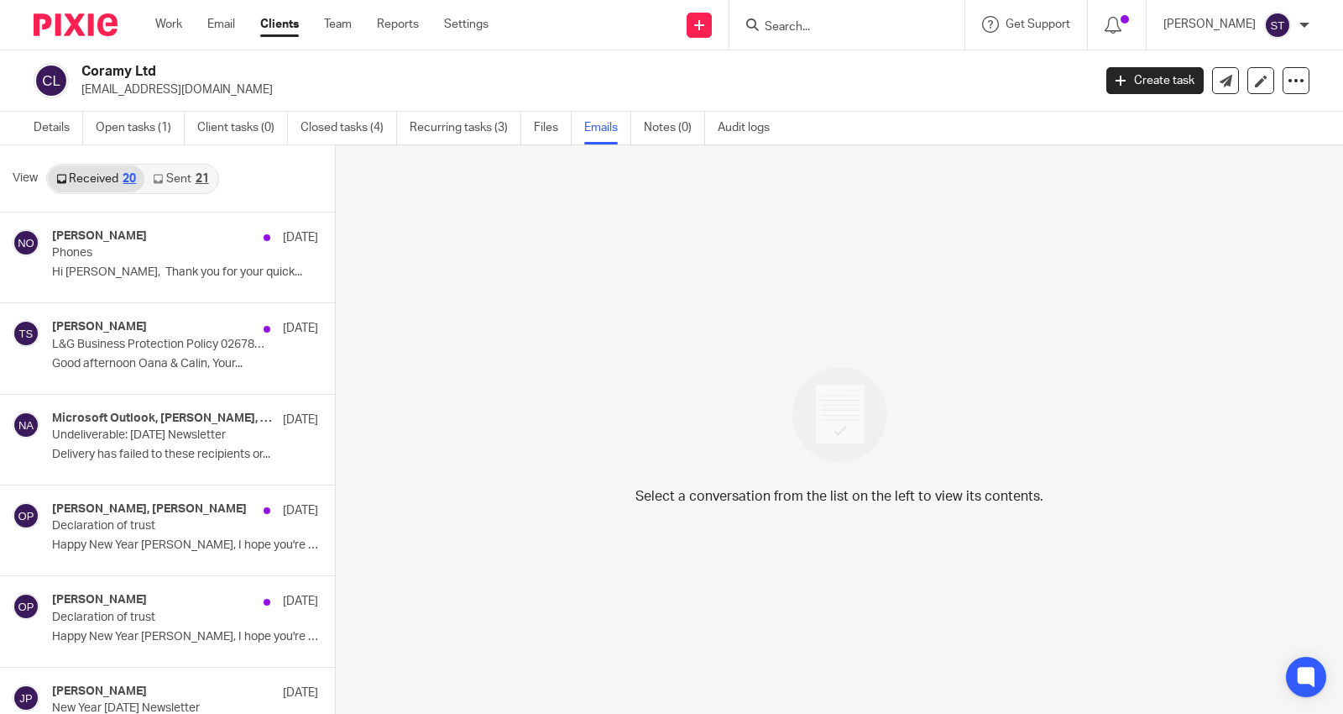
click at [169, 176] on link "Sent 21" at bounding box center [180, 178] width 72 height 27
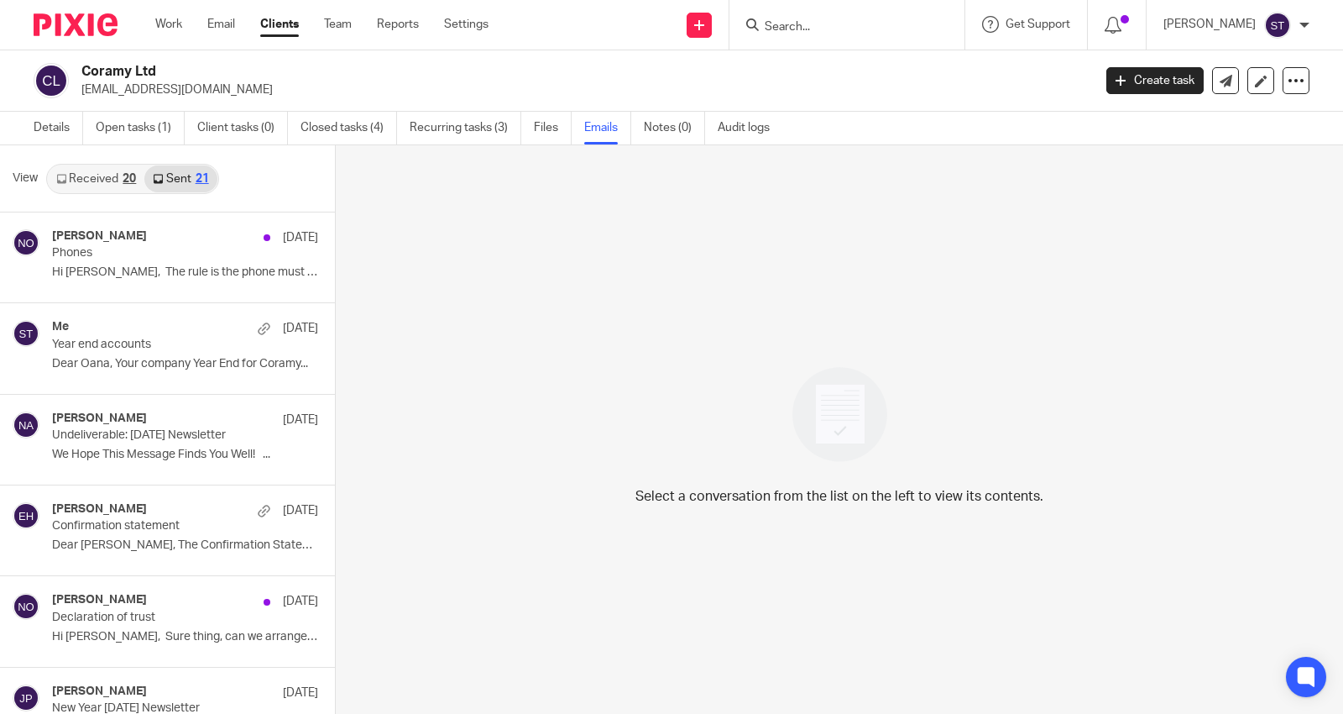
scroll to position [3, 0]
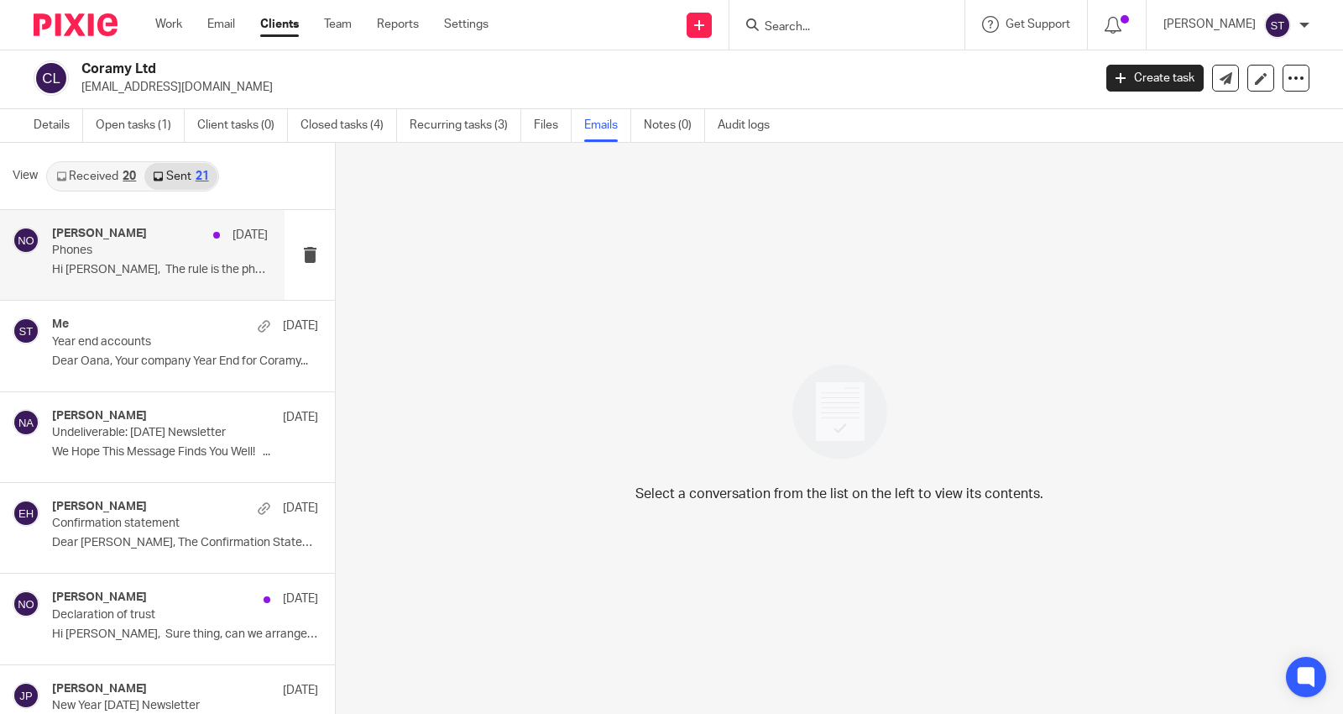
click at [195, 244] on p "Phones" at bounding box center [138, 250] width 173 height 14
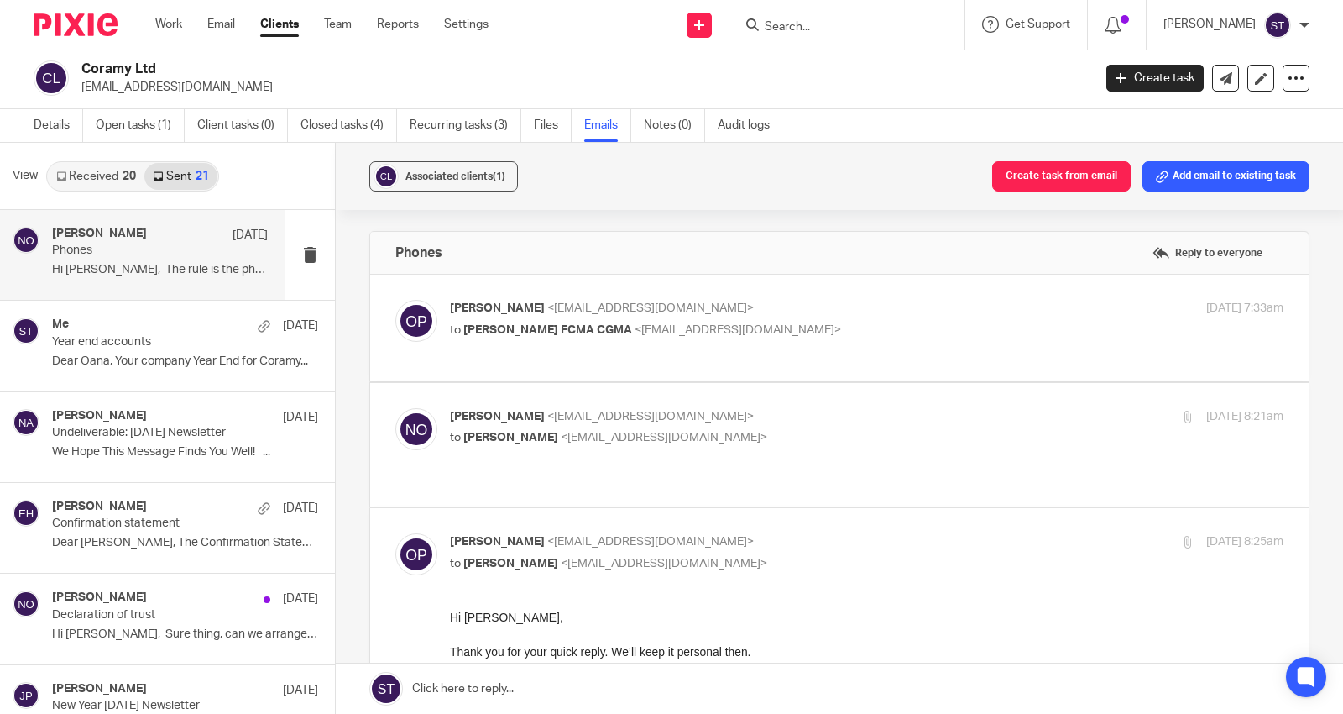
scroll to position [0, 0]
click at [541, 296] on label at bounding box center [839, 328] width 939 height 107
click at [395, 299] on input "checkbox" at bounding box center [395, 299] width 1 height 1
checkbox input "true"
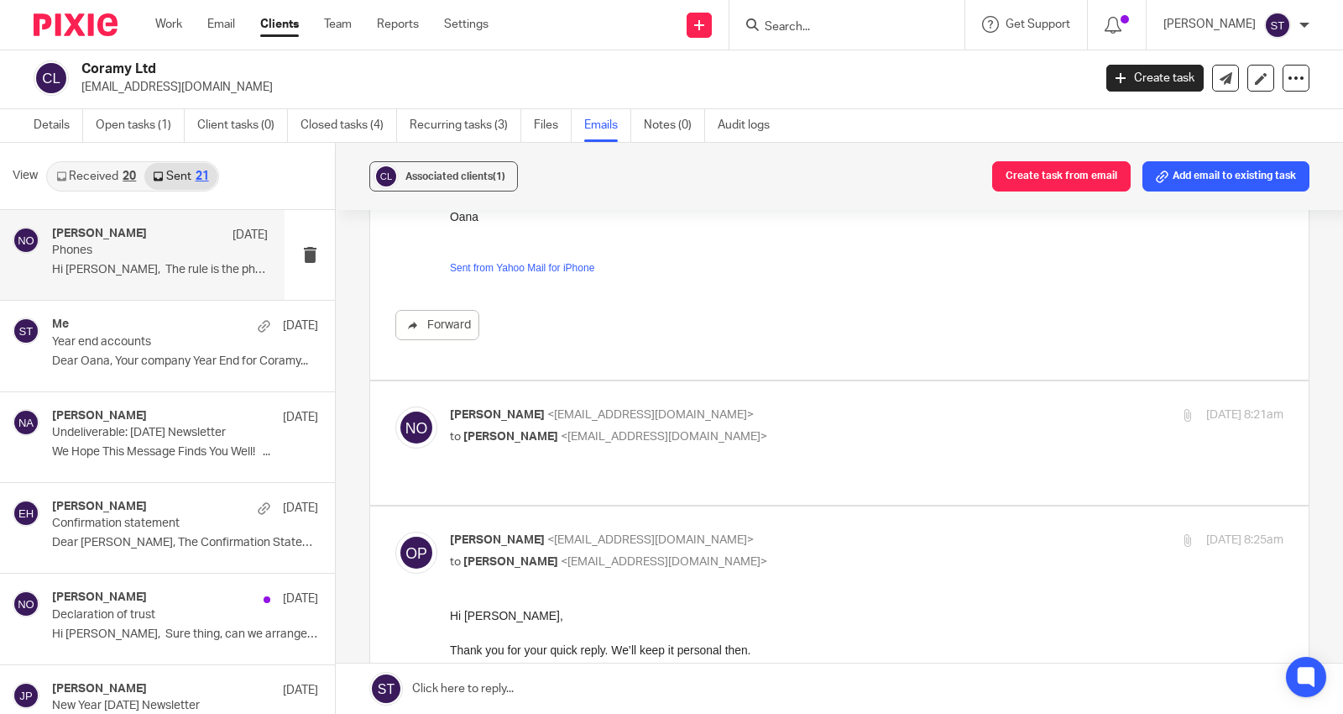
scroll to position [280, 0]
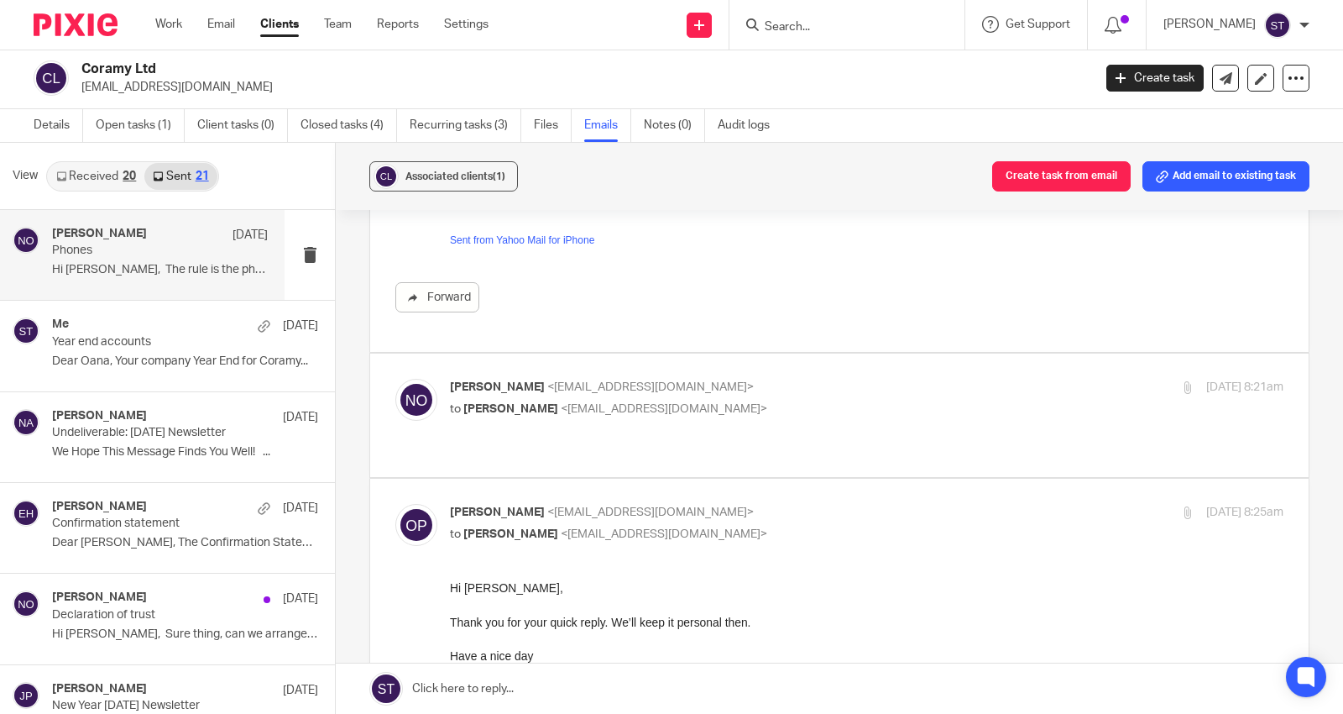
click at [598, 420] on div "Niall O'Driscoll <niall@odaccountants.co.uk> to Oana Pascalau <oanapascalau@yah…" at bounding box center [867, 400] width 834 height 42
checkbox input "true"
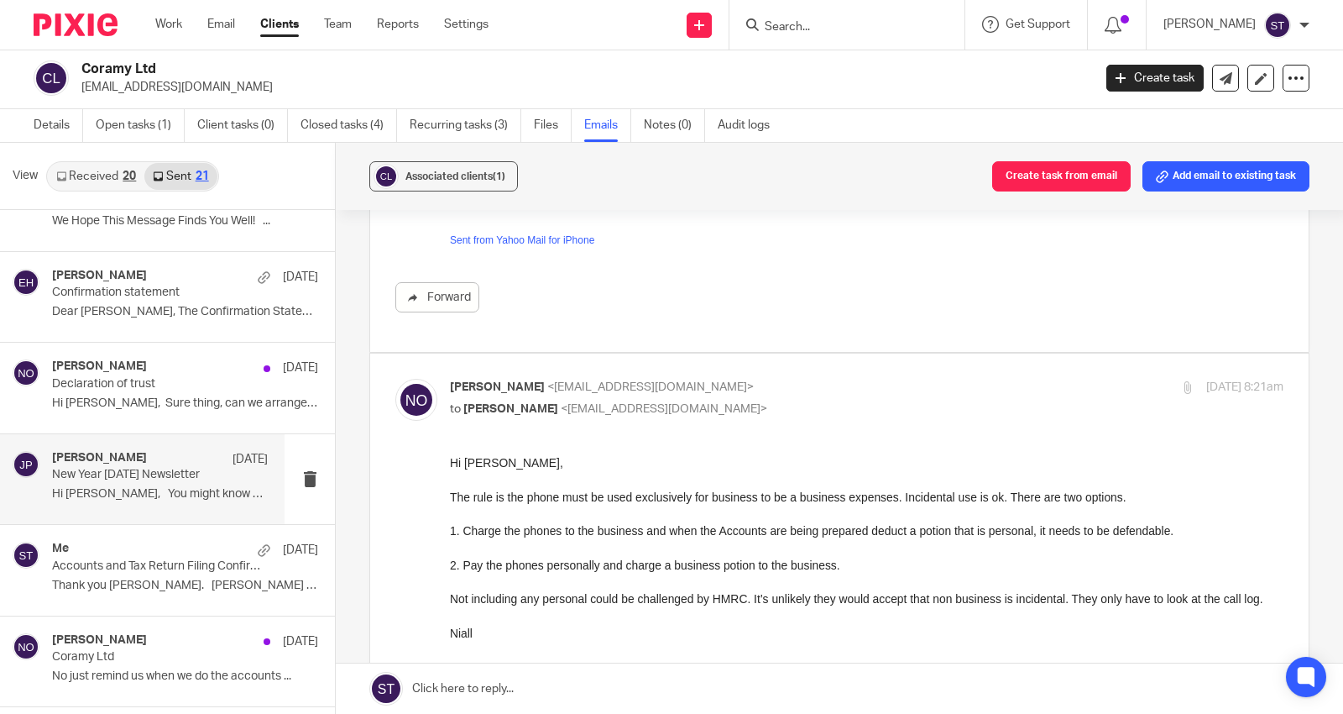
scroll to position [373, 0]
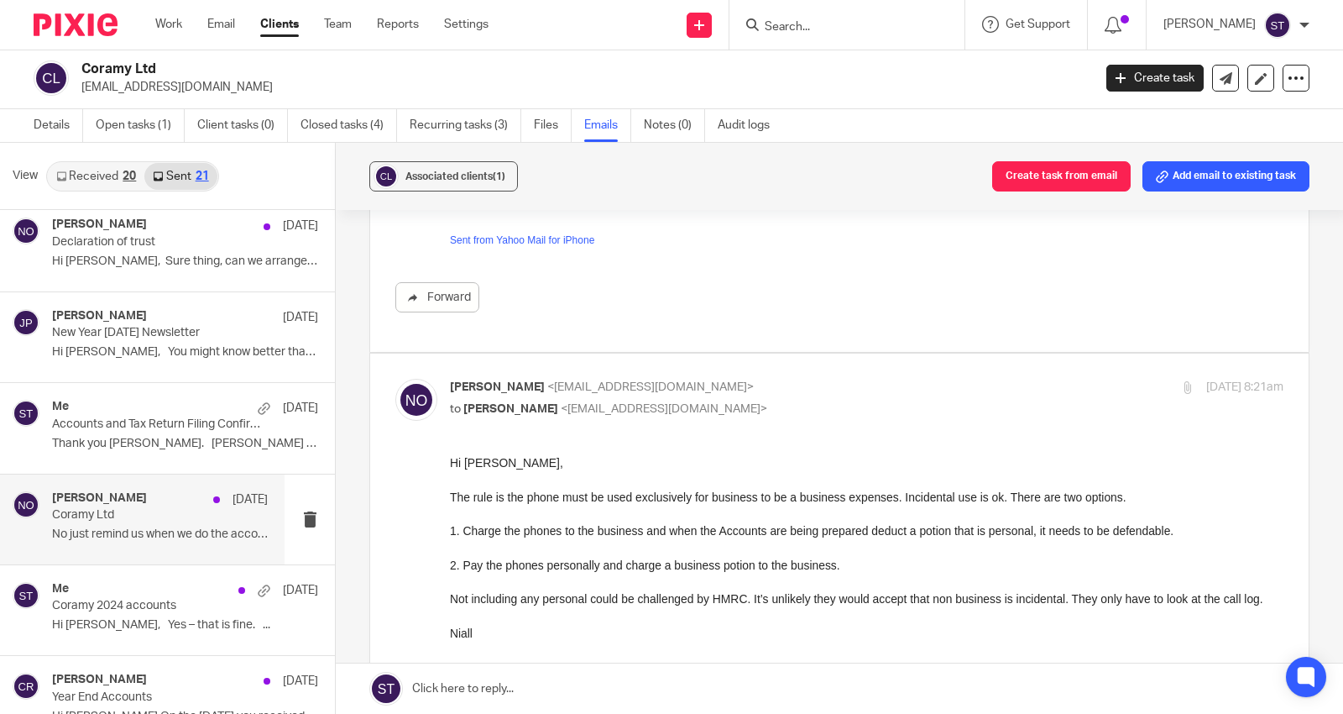
click at [214, 523] on div "Niall O'Driscoll 1 Nov Coramy Ltd No just remind us when we do the accounts ..." at bounding box center [160, 519] width 216 height 56
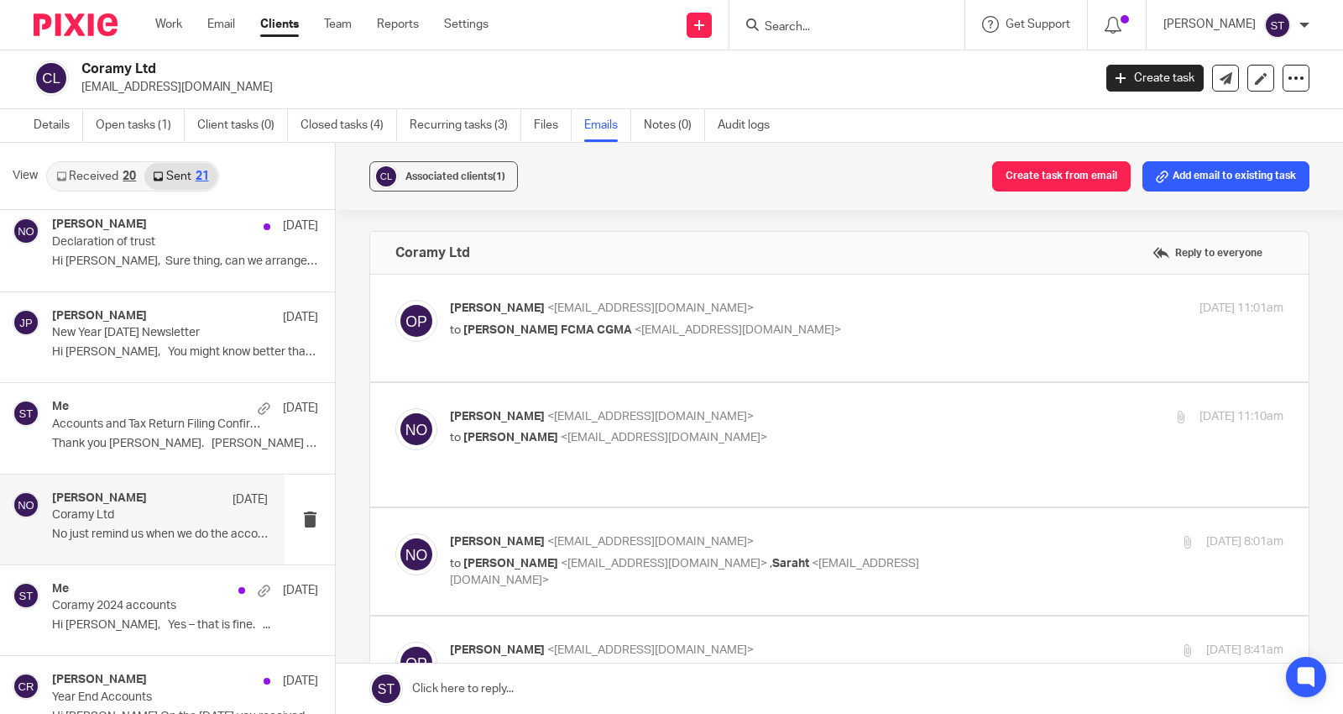
scroll to position [0, 0]
click at [517, 333] on span "Niall O'Driscoll FCMA CGMA" at bounding box center [547, 330] width 169 height 12
checkbox input "true"
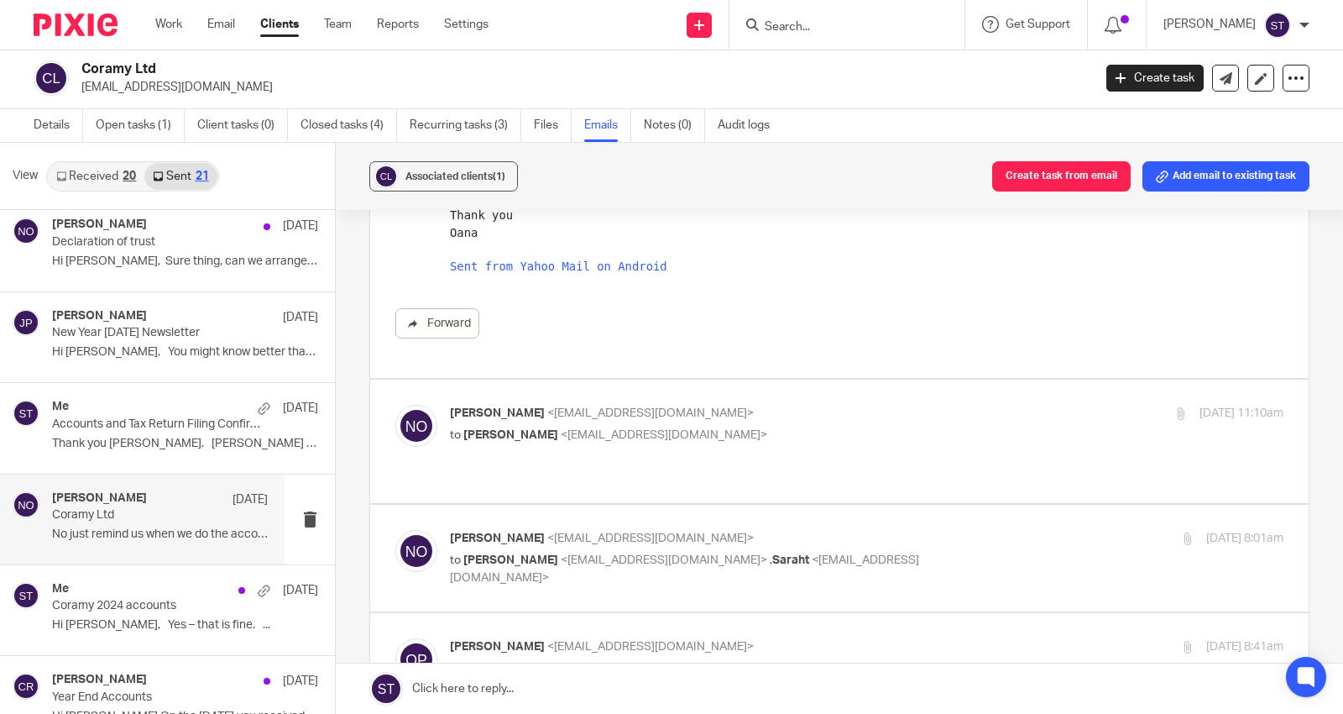
scroll to position [280, 0]
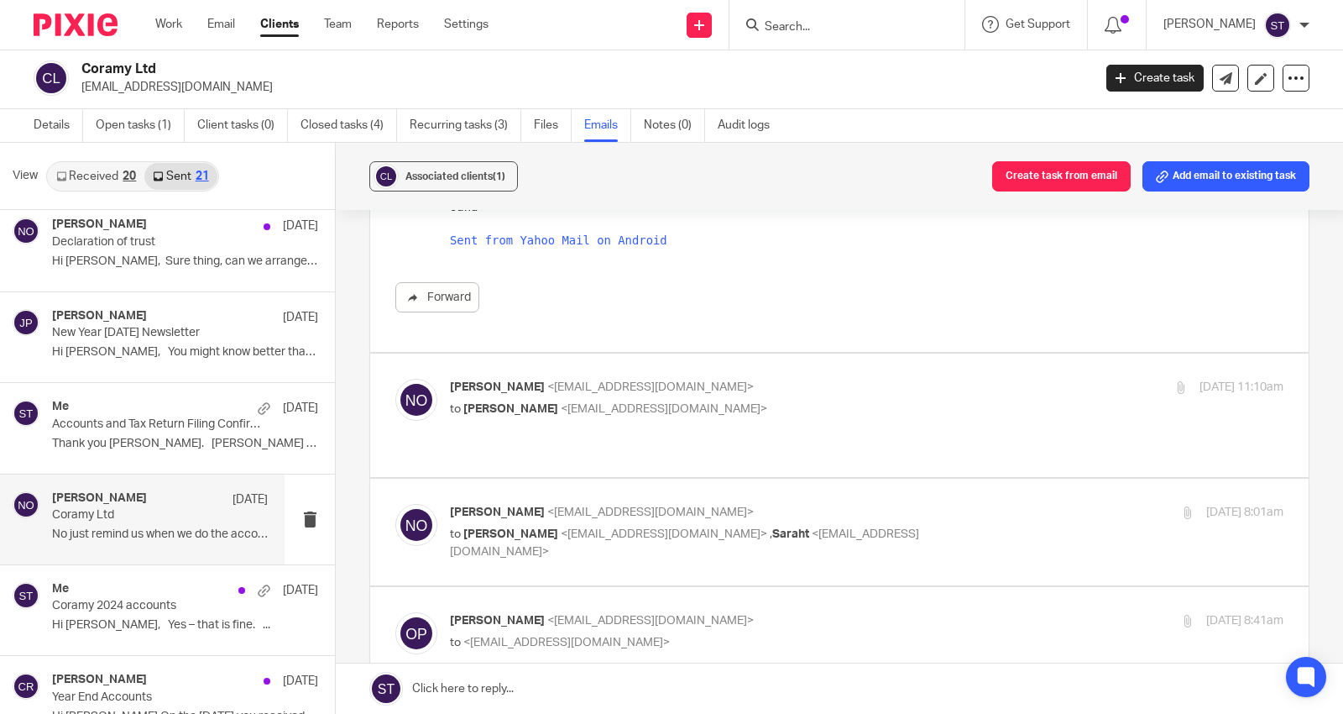
click at [551, 420] on div "Niall O'Driscoll <niall@odaccountants.co.uk> to Oana Pascalau <oanapascalau@yah…" at bounding box center [867, 400] width 834 height 42
checkbox input "true"
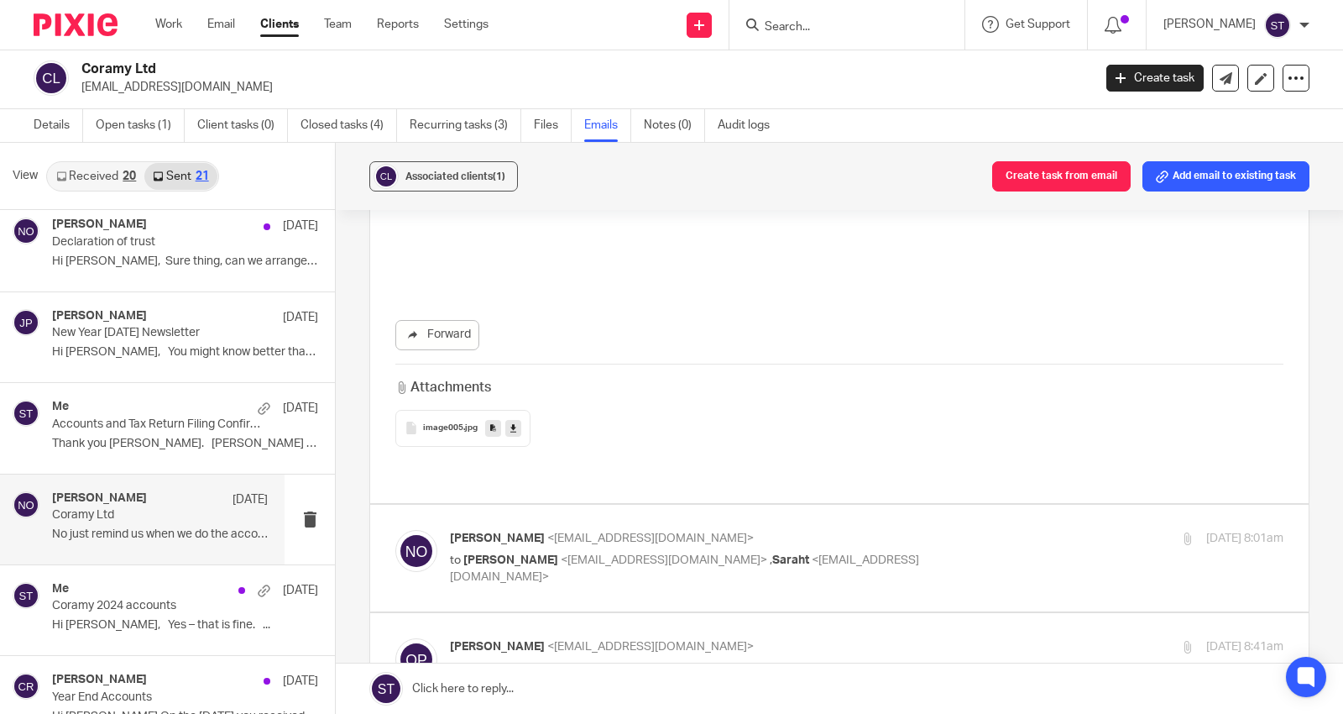
scroll to position [1026, 0]
click at [556, 500] on label at bounding box center [839, 553] width 939 height 107
click at [395, 525] on input "checkbox" at bounding box center [395, 525] width 1 height 1
checkbox input "true"
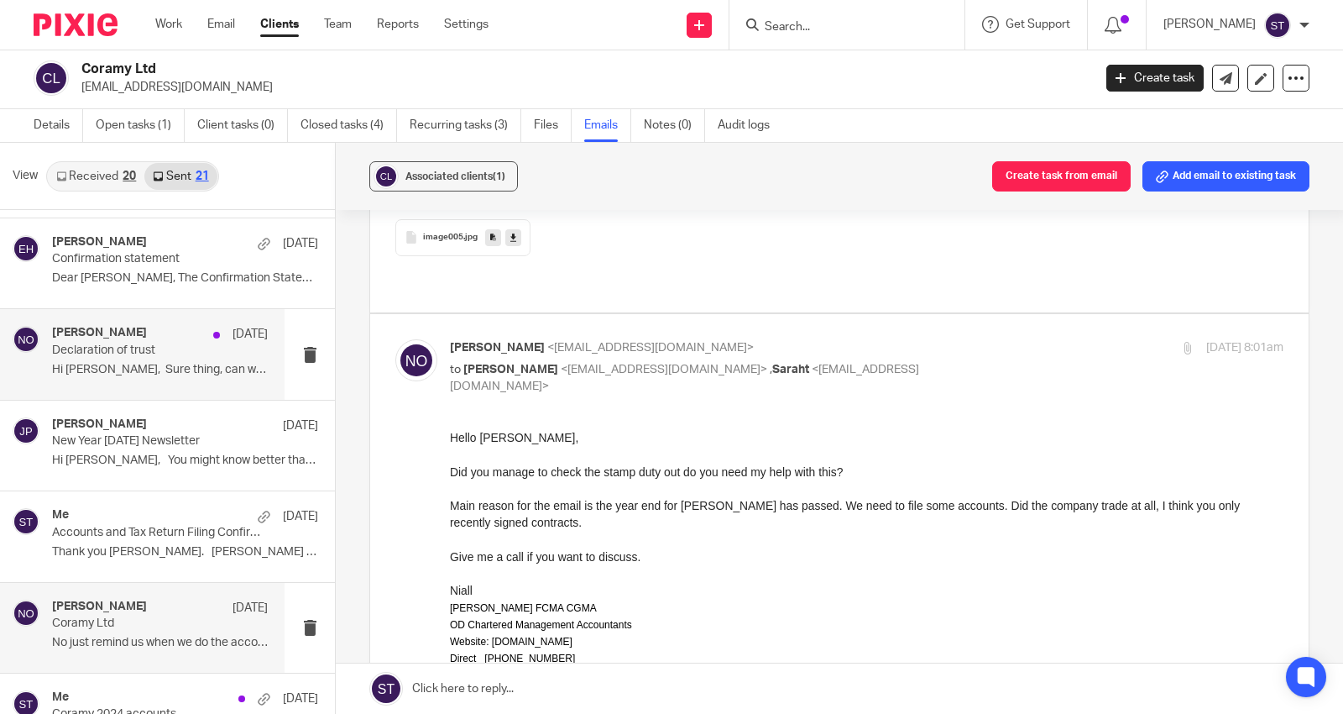
scroll to position [0, 0]
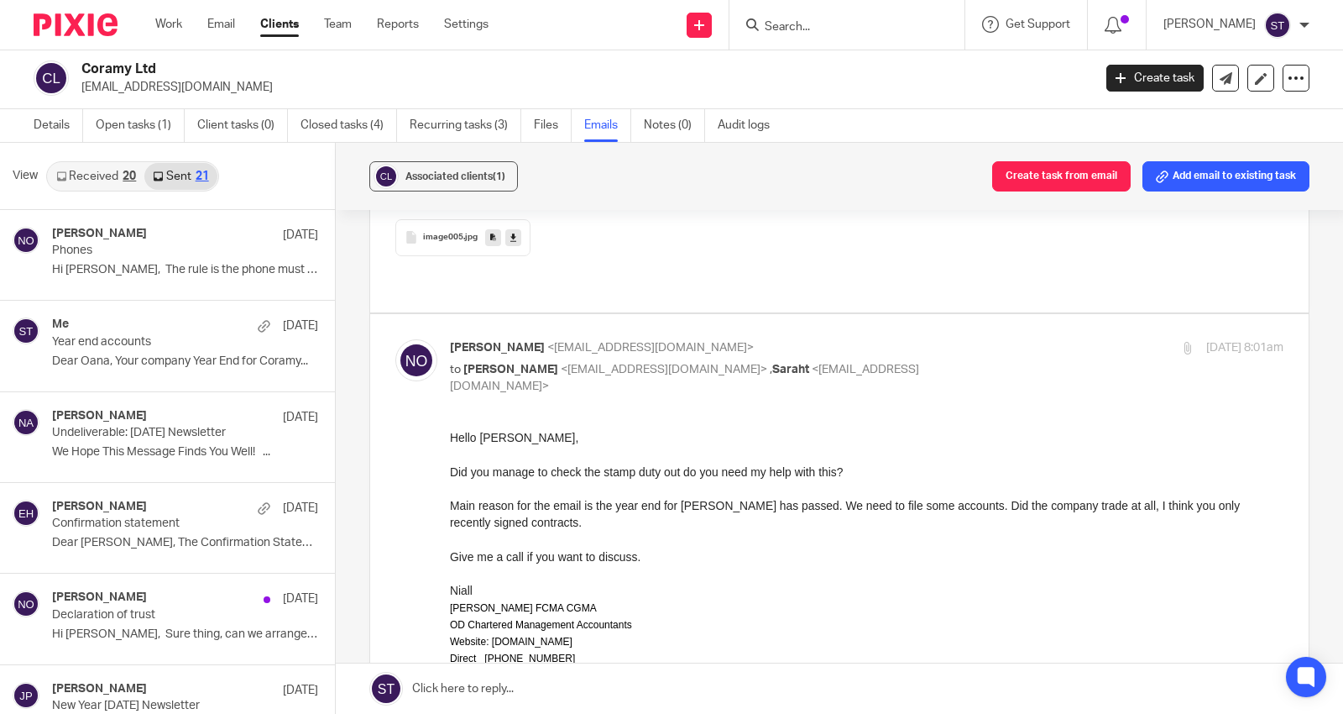
click at [858, 27] on input "Search" at bounding box center [838, 27] width 151 height 15
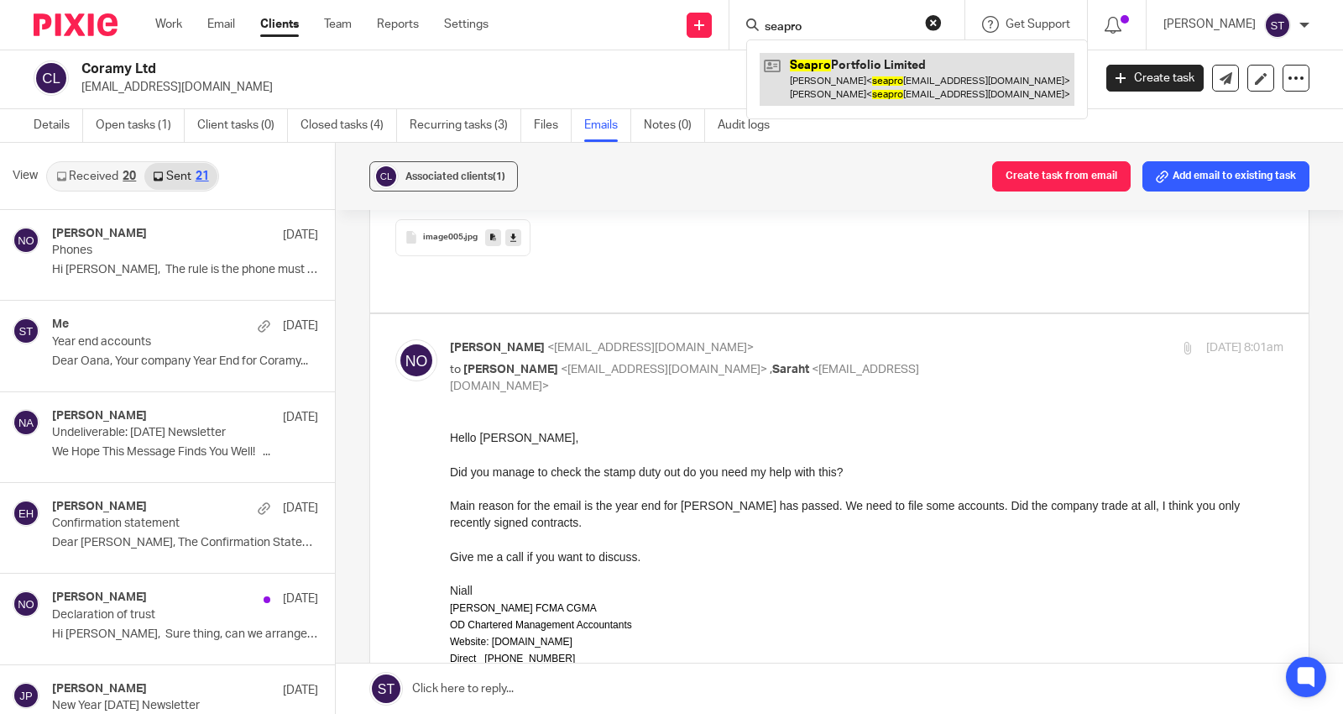
type input "seapro"
click at [918, 86] on link at bounding box center [917, 79] width 315 height 52
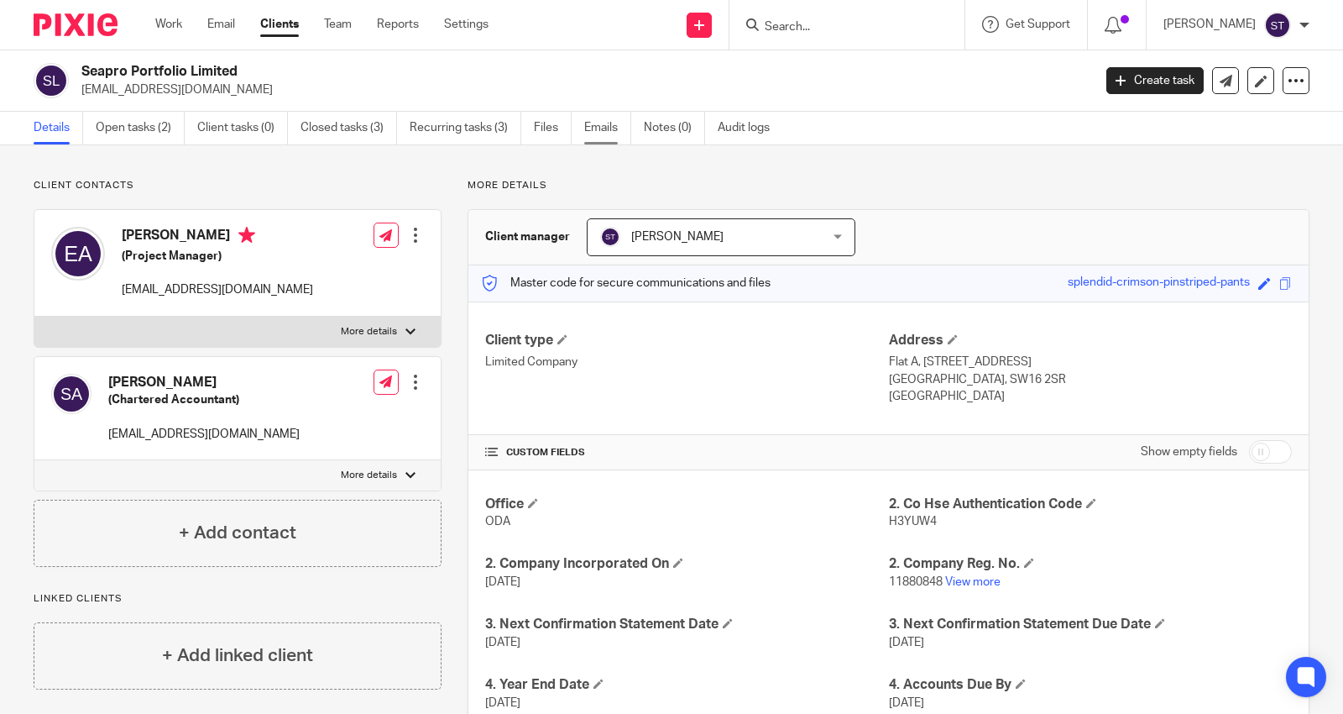
click at [594, 123] on link "Emails" at bounding box center [607, 128] width 47 height 33
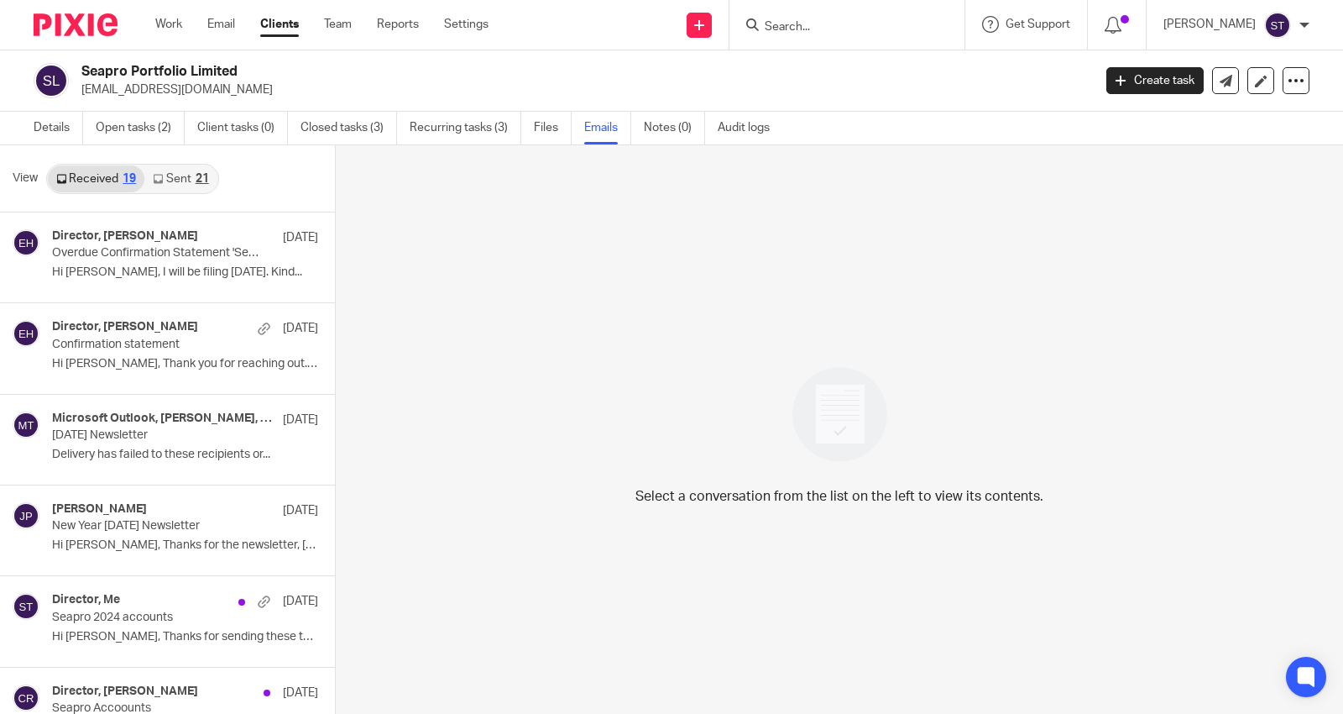
click at [187, 180] on link "Sent 21" at bounding box center [180, 178] width 72 height 27
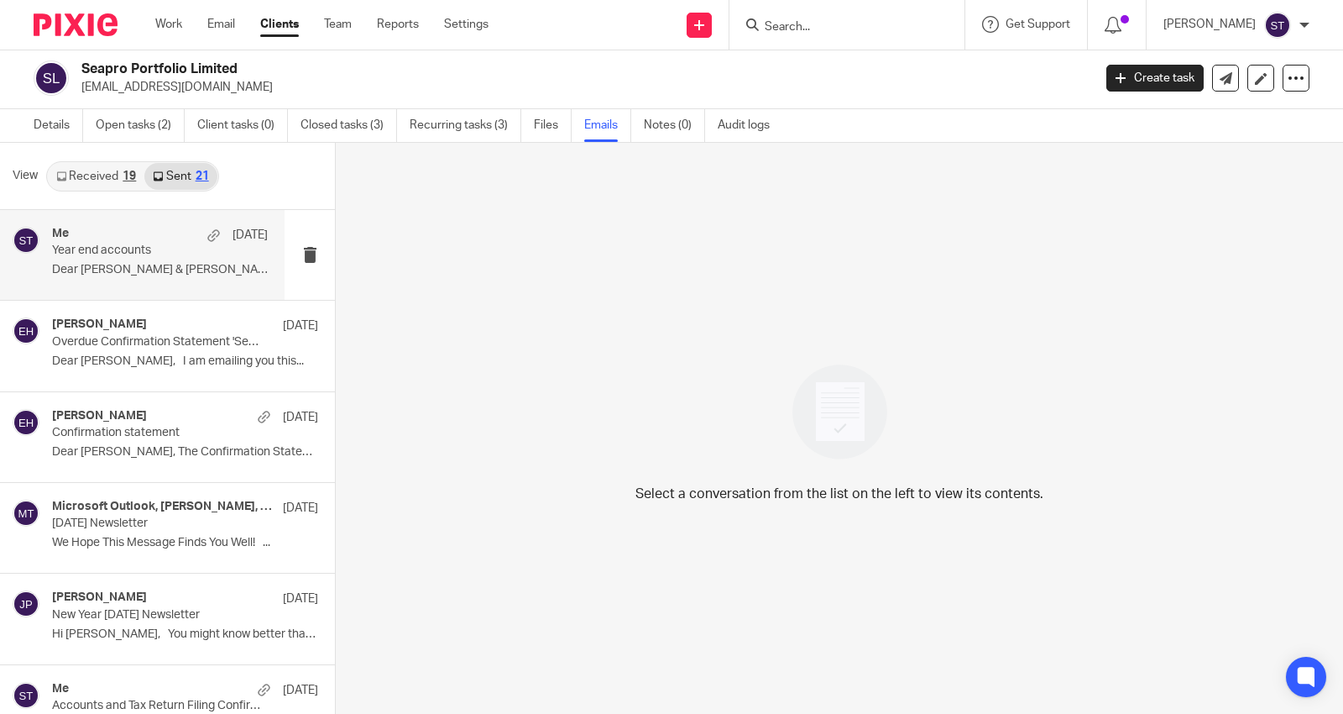
click at [133, 254] on p "Year end accounts" at bounding box center [138, 250] width 173 height 14
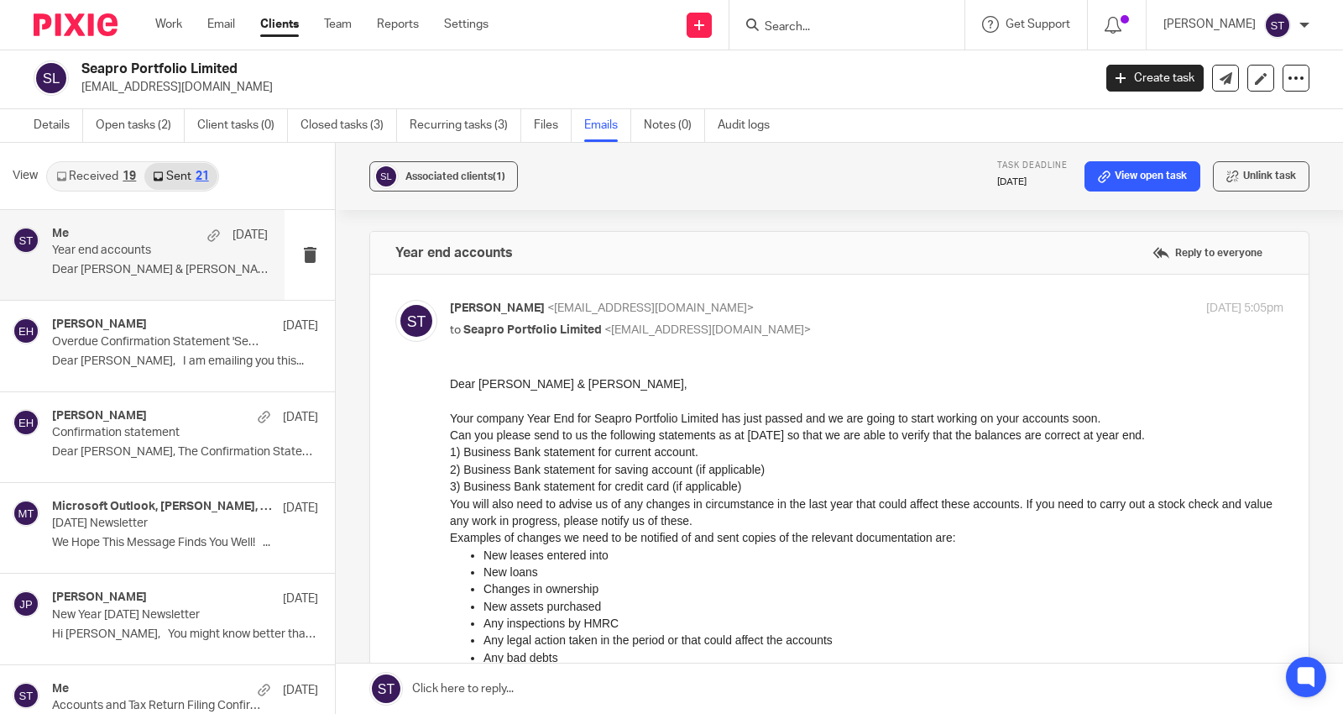
scroll to position [0, 0]
click at [131, 124] on link "Open tasks (2)" at bounding box center [140, 125] width 89 height 33
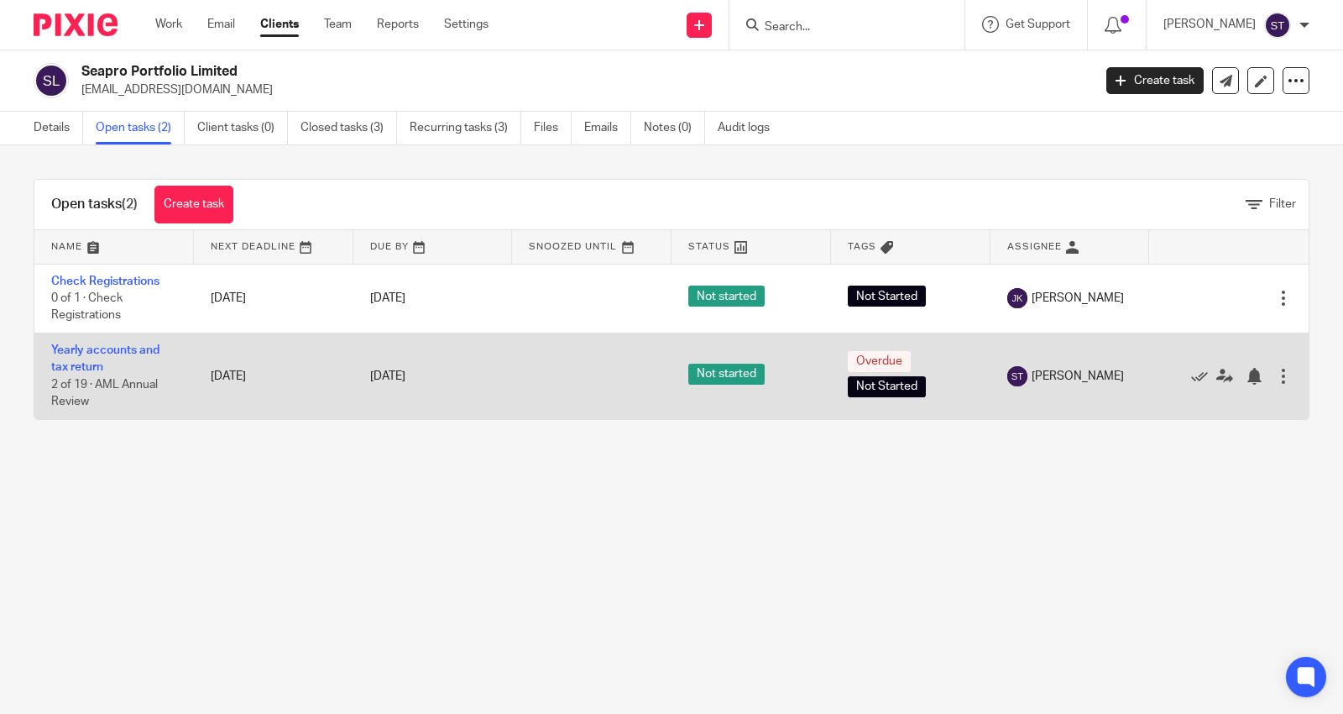
click at [121, 358] on td "Yearly accounts and tax return 2 of 19 · AML Annual Review" at bounding box center [114, 375] width 160 height 86
click at [121, 345] on link "Yearly accounts and tax return" at bounding box center [105, 358] width 108 height 29
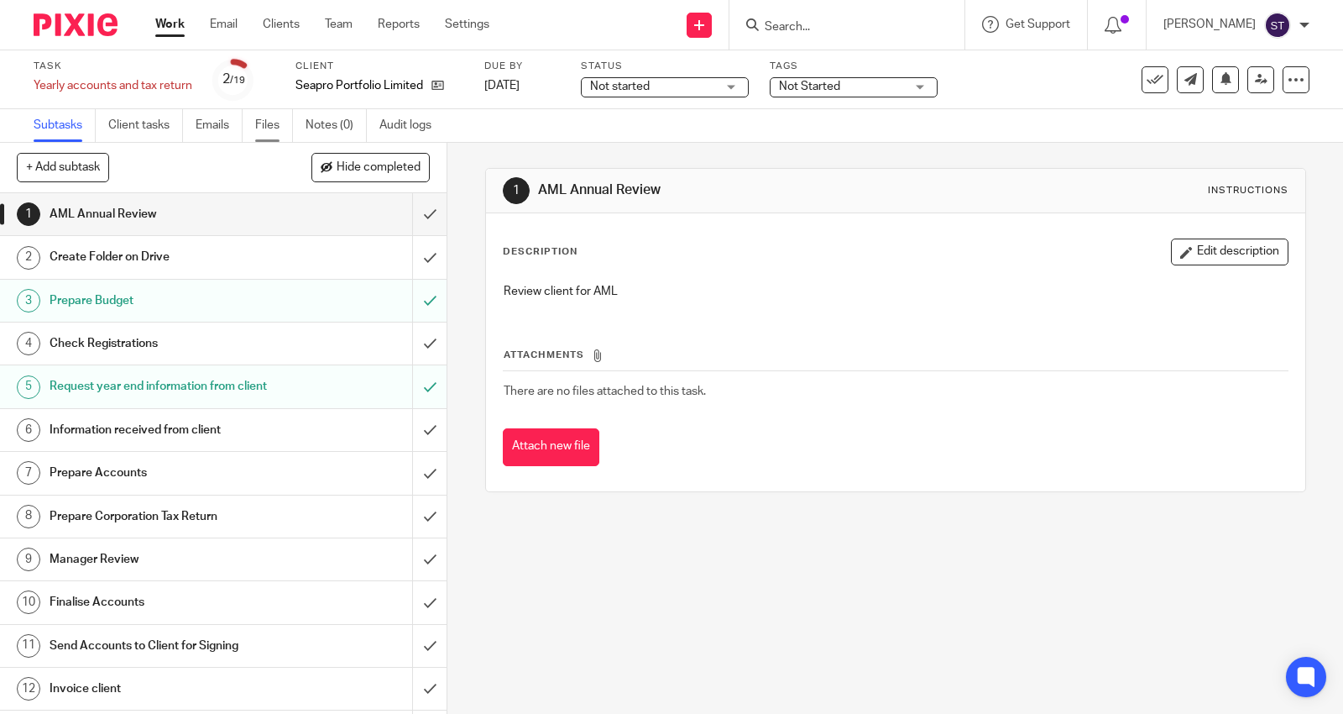
click at [275, 120] on link "Files" at bounding box center [274, 125] width 38 height 33
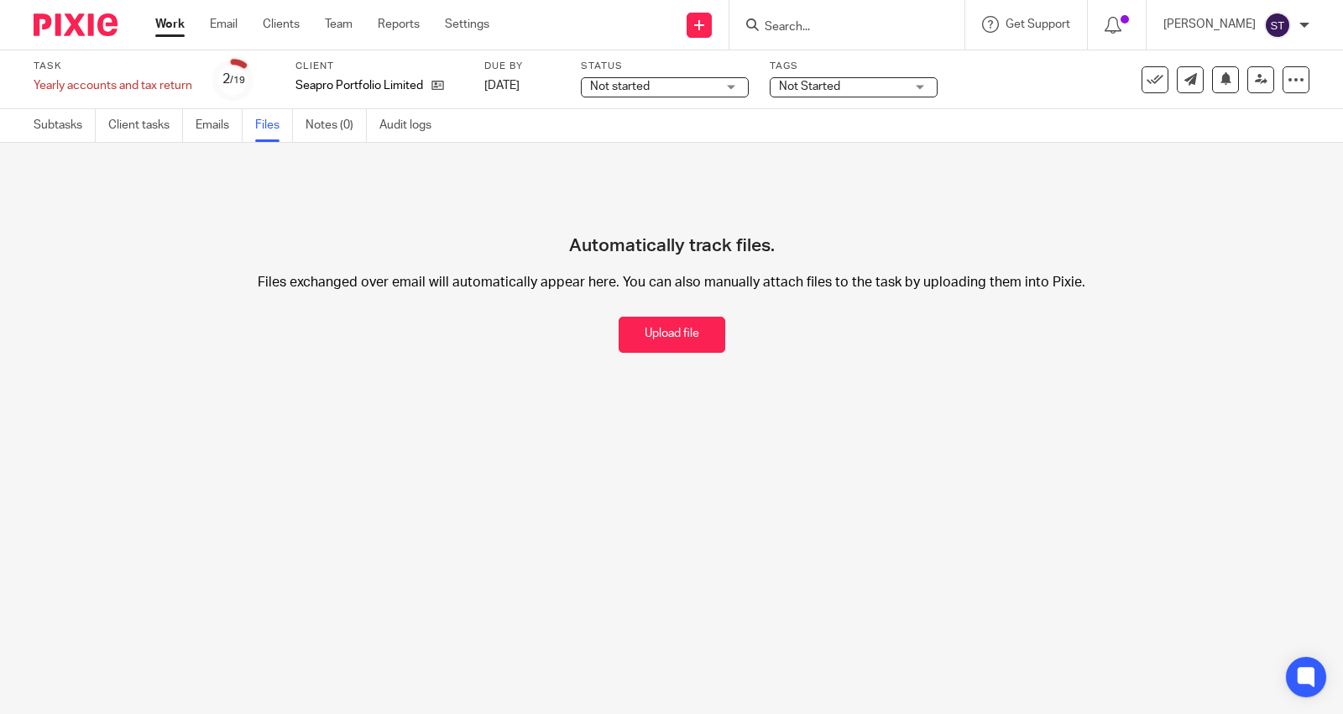
click at [835, 25] on input "Search" at bounding box center [838, 27] width 151 height 15
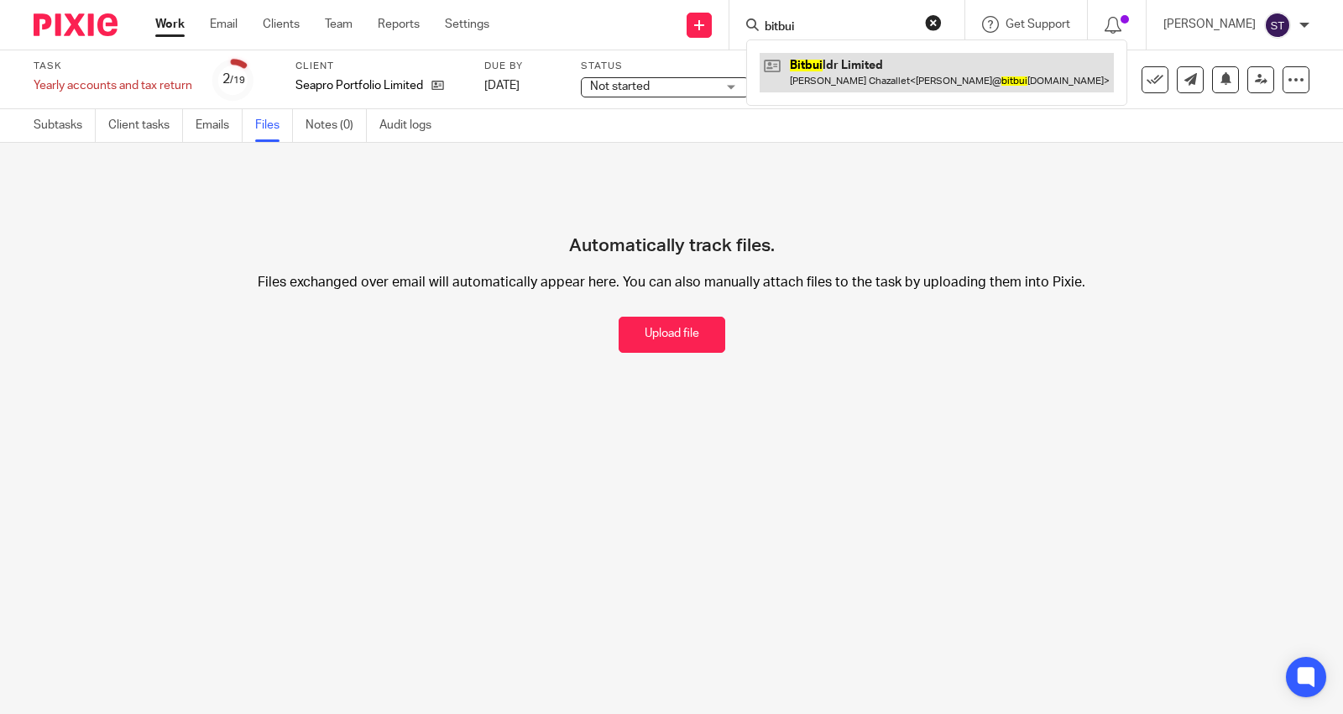
type input "bitbui"
click at [871, 71] on link at bounding box center [937, 72] width 354 height 39
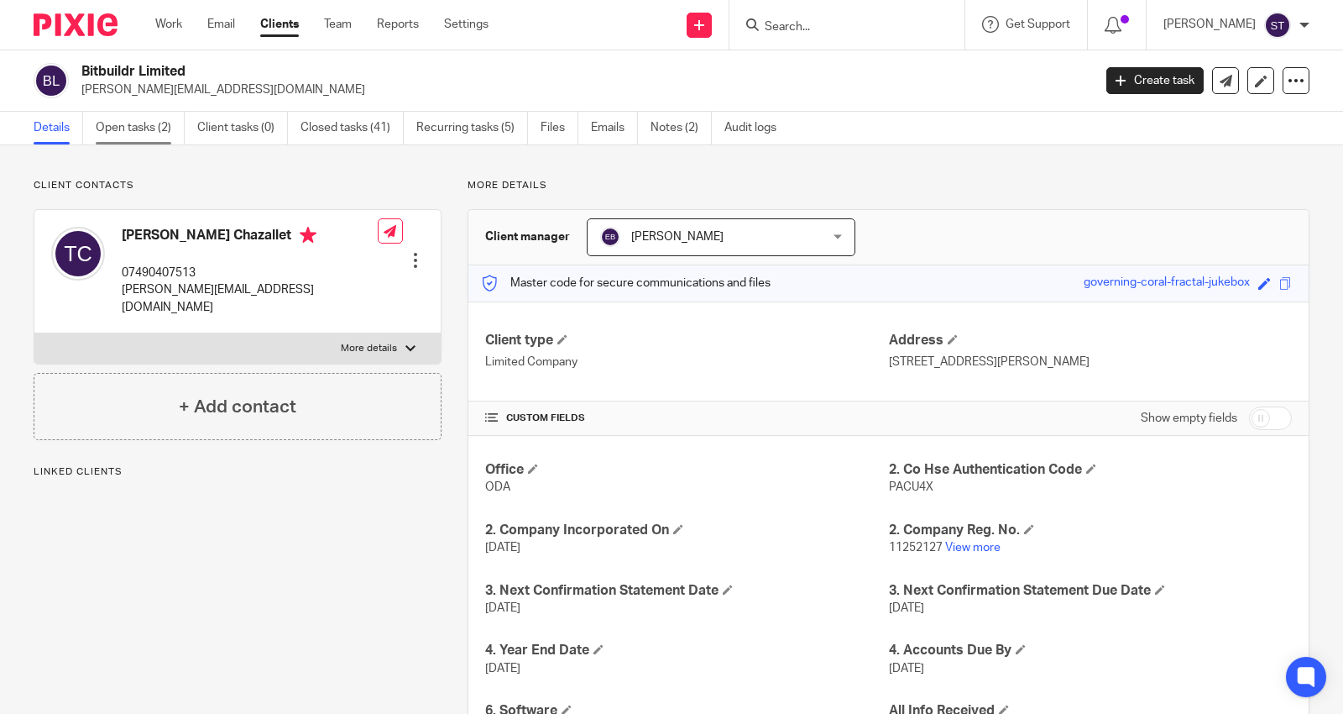
click at [141, 127] on link "Open tasks (2)" at bounding box center [140, 128] width 89 height 33
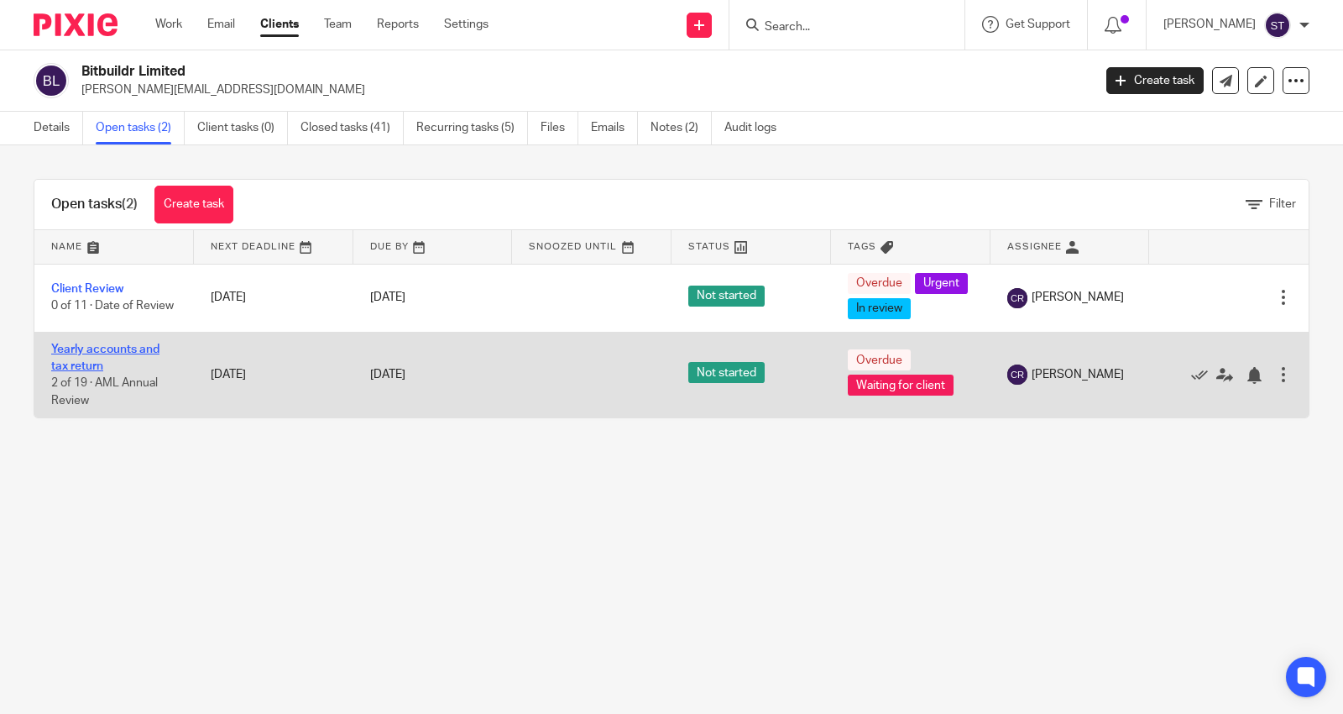
click at [120, 372] on link "Yearly accounts and tax return" at bounding box center [105, 357] width 108 height 29
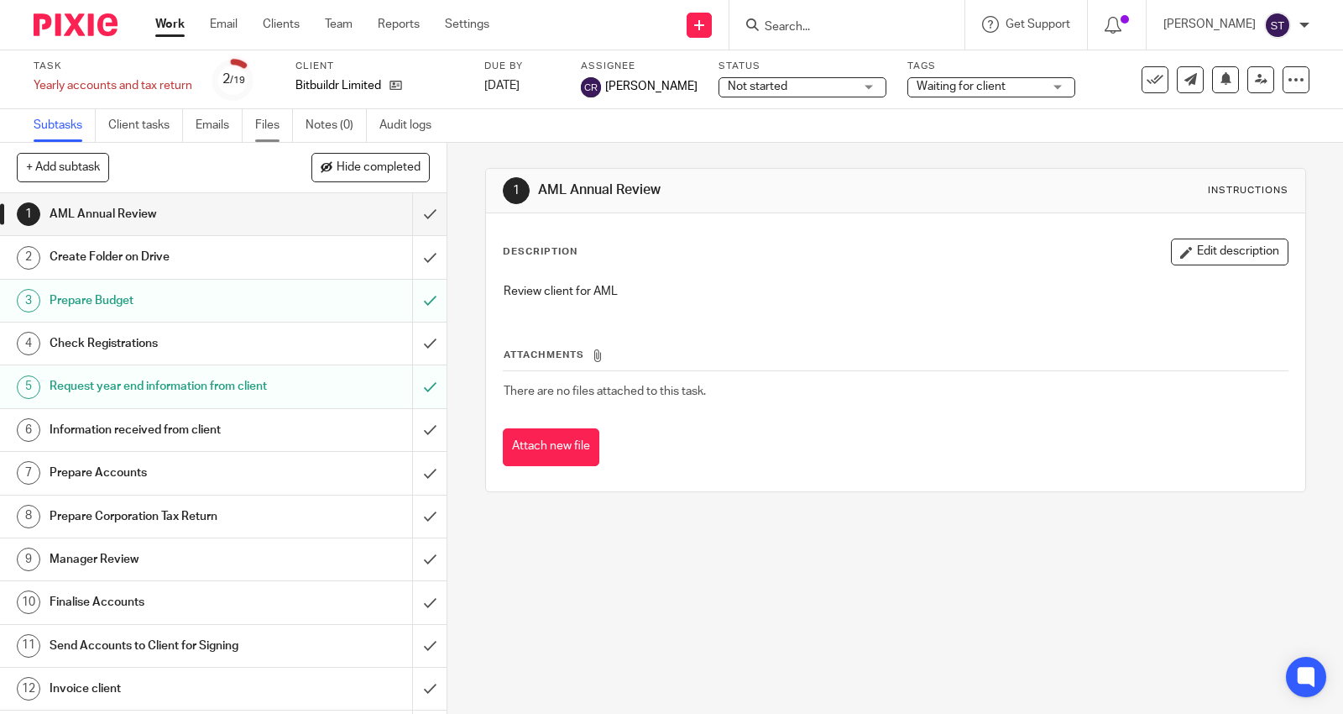
click at [269, 122] on link "Files" at bounding box center [274, 125] width 38 height 33
